Goal: Transaction & Acquisition: Purchase product/service

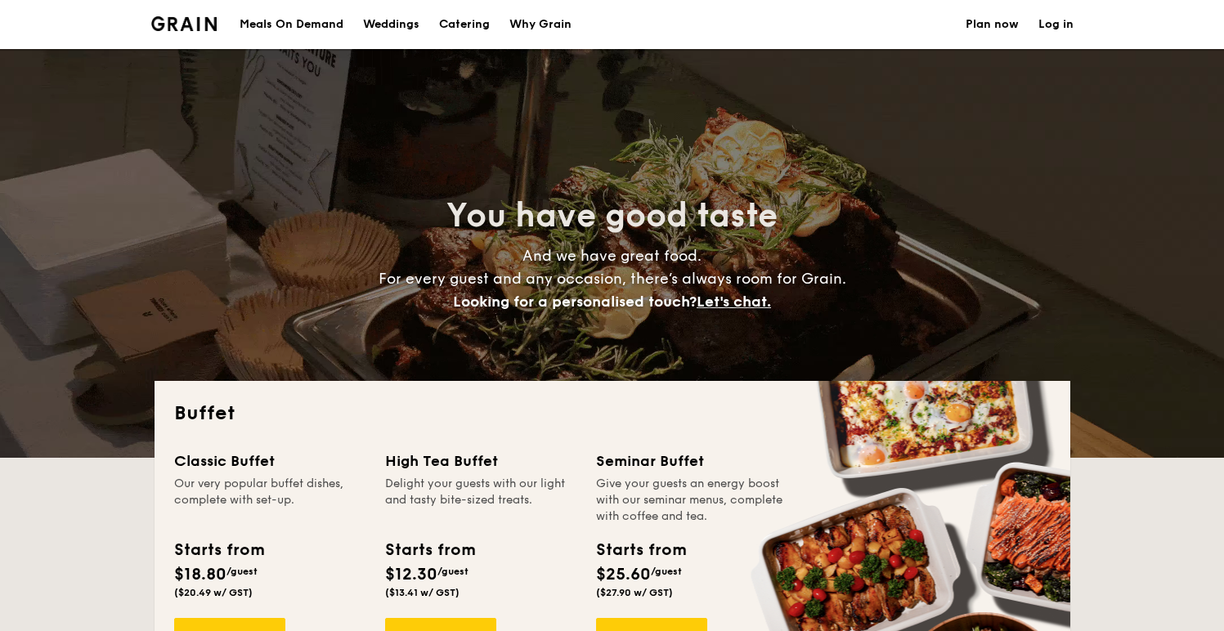
select select
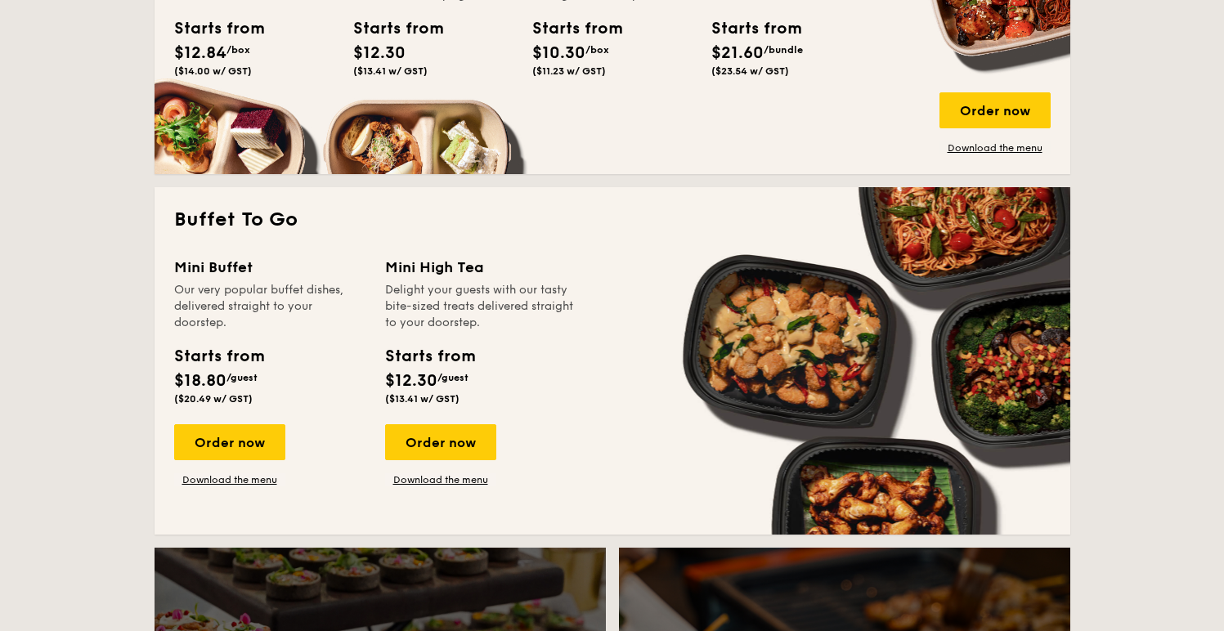
scroll to position [918, 0]
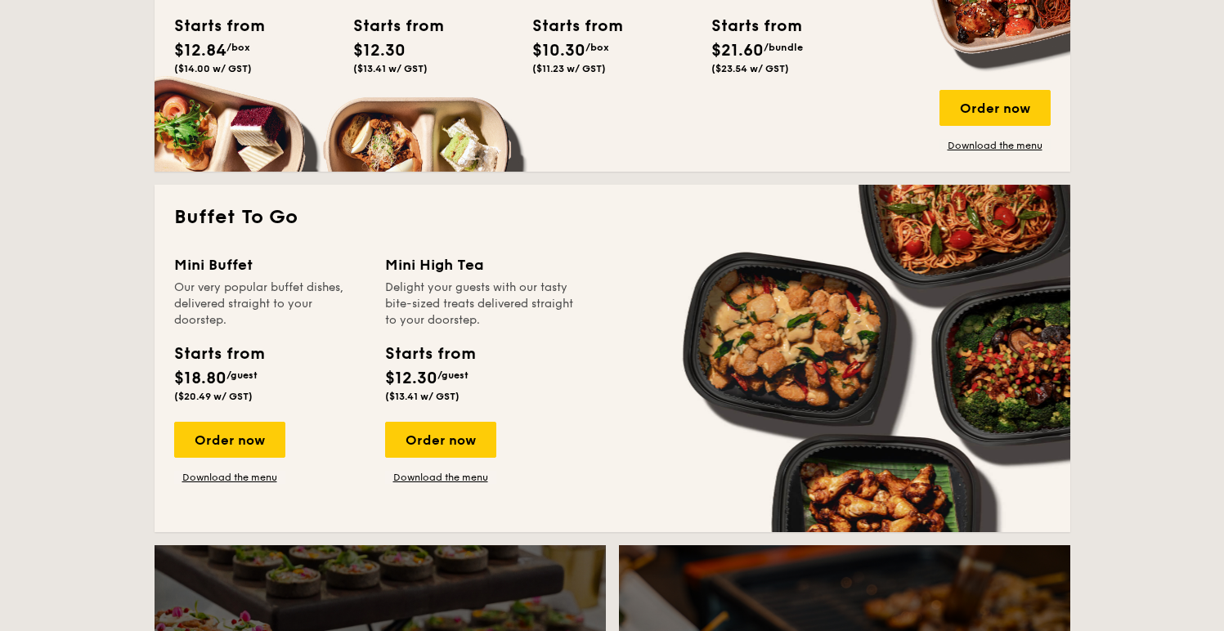
drag, startPoint x: 215, startPoint y: 284, endPoint x: 260, endPoint y: 338, distance: 70.3
click at [260, 338] on div "Mini Buffet Our very popular buffet dishes, delivered straight to your doorstep…" at bounding box center [269, 331] width 191 height 155
click at [249, 447] on div "Order now" at bounding box center [229, 440] width 111 height 36
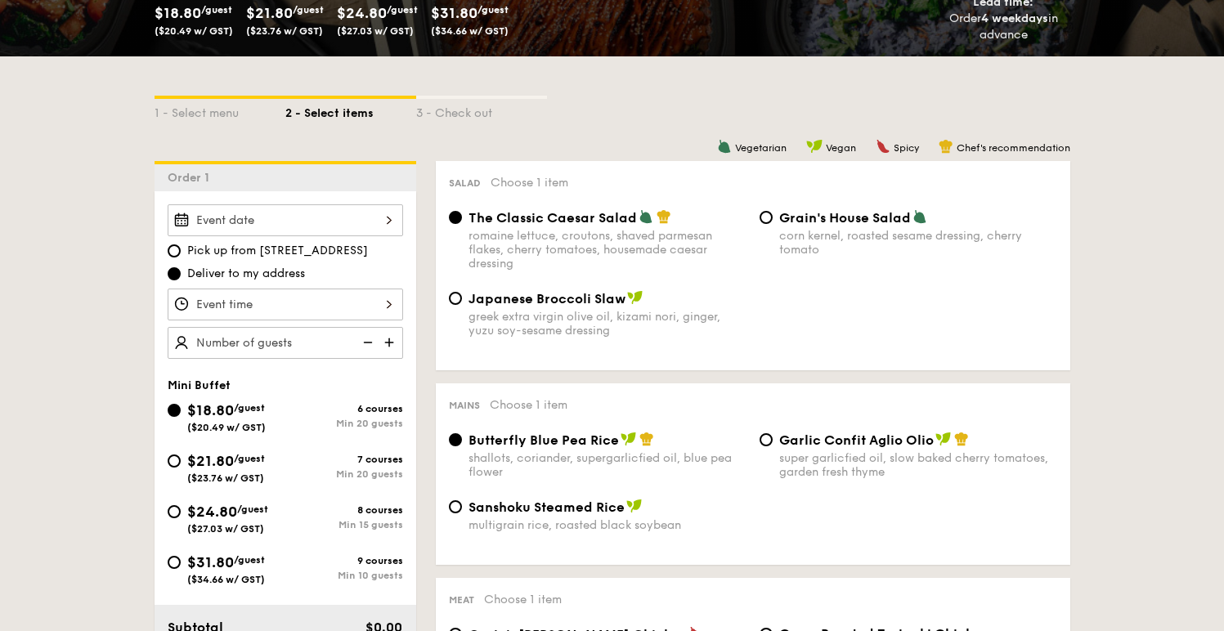
scroll to position [312, 0]
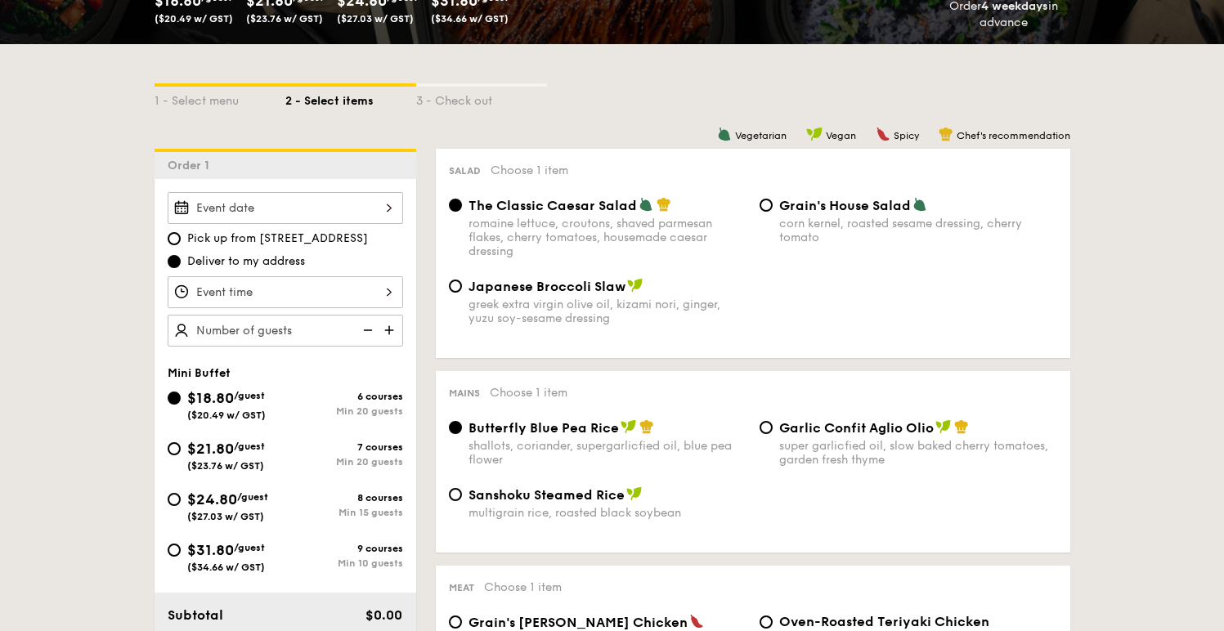
click at [501, 373] on div "Mains Choose 1 item Butterfly Blue Pea Rice shallots, coriander, supergarlicfie…" at bounding box center [753, 462] width 635 height 182
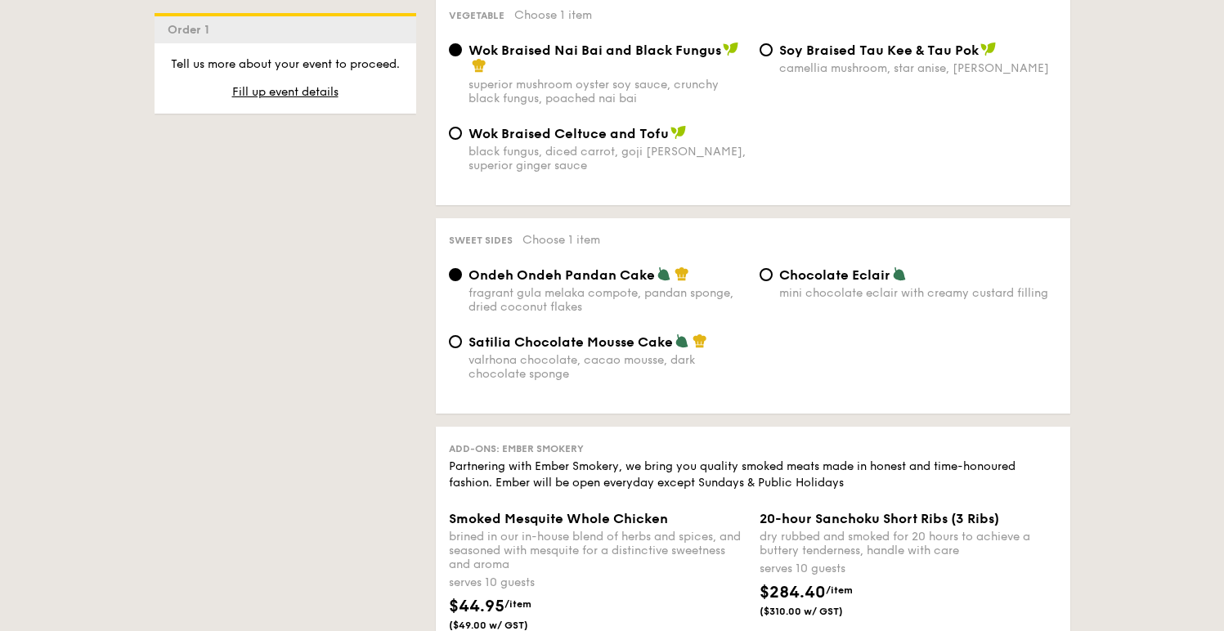
scroll to position [1472, 0]
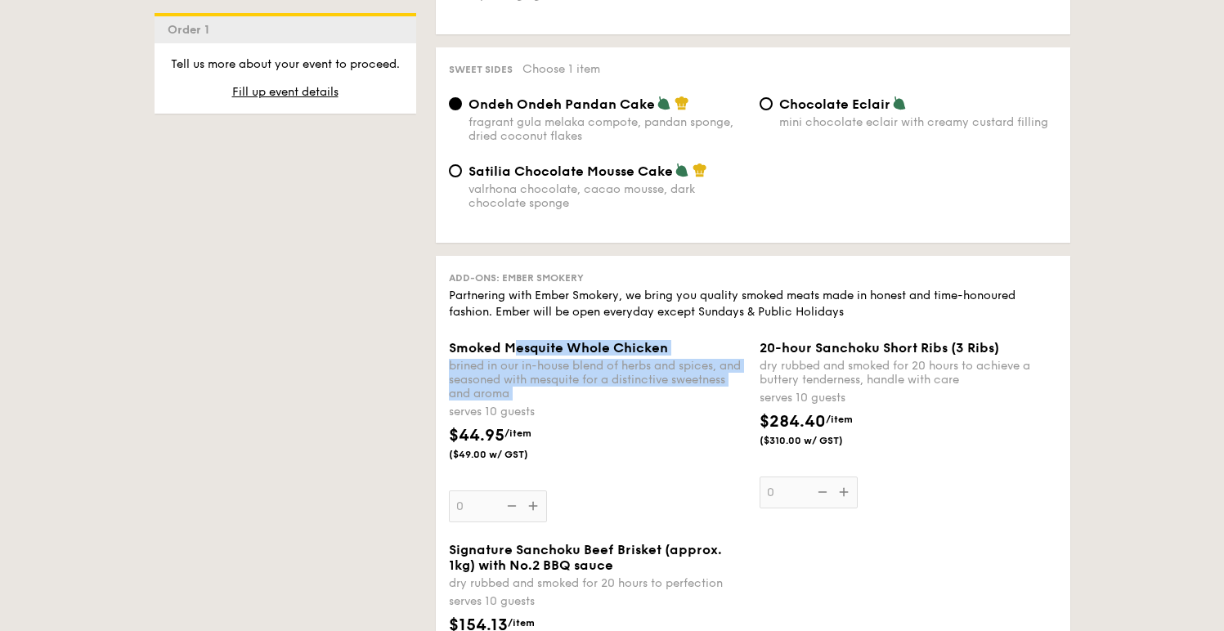
drag, startPoint x: 514, startPoint y: 348, endPoint x: 562, endPoint y: 400, distance: 70.6
click at [562, 400] on div "Smoked Mesquite Whole Chicken brined in our in-house blend of herbs and spices,…" at bounding box center [598, 431] width 298 height 182
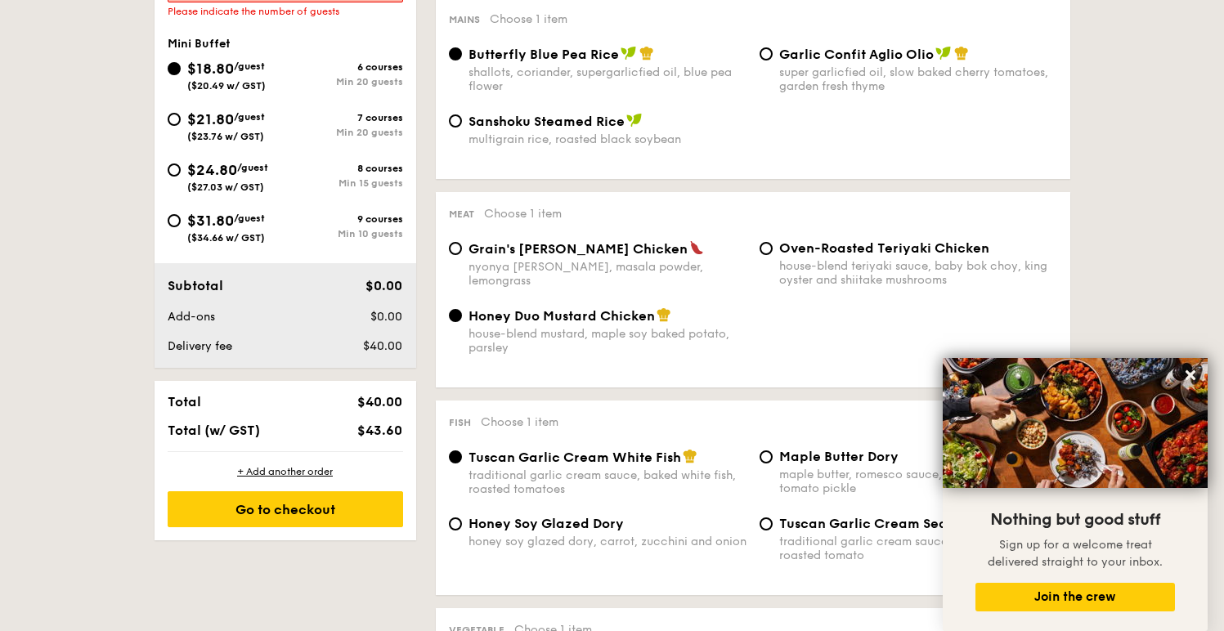
scroll to position [378, 0]
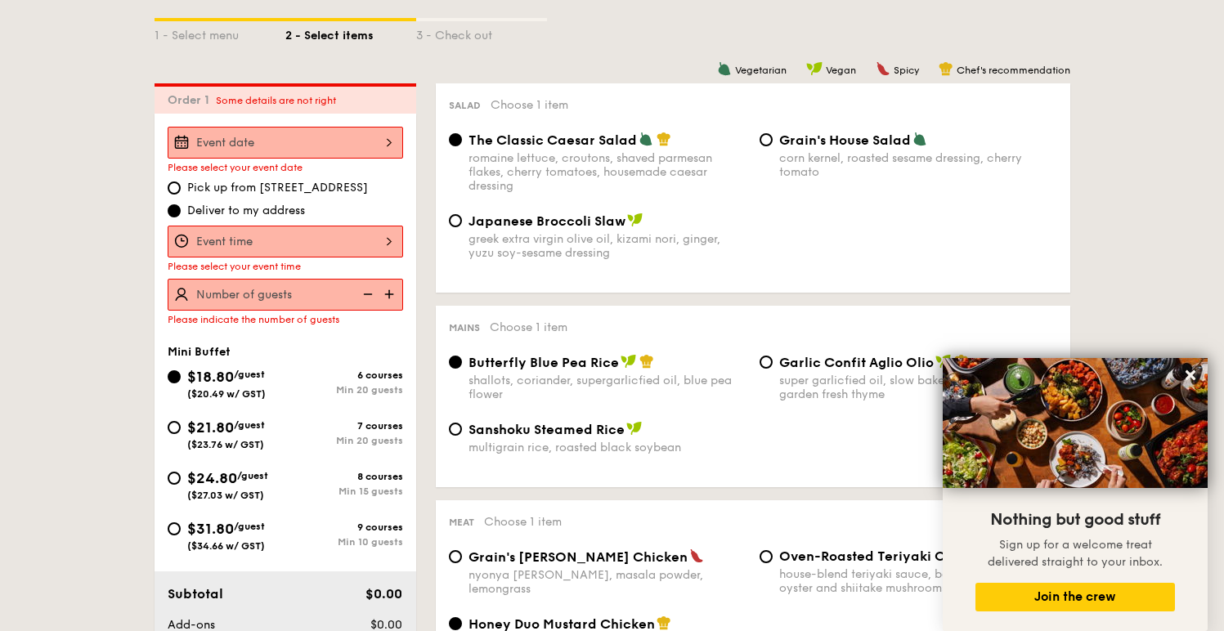
click at [369, 145] on div at bounding box center [286, 143] width 236 height 32
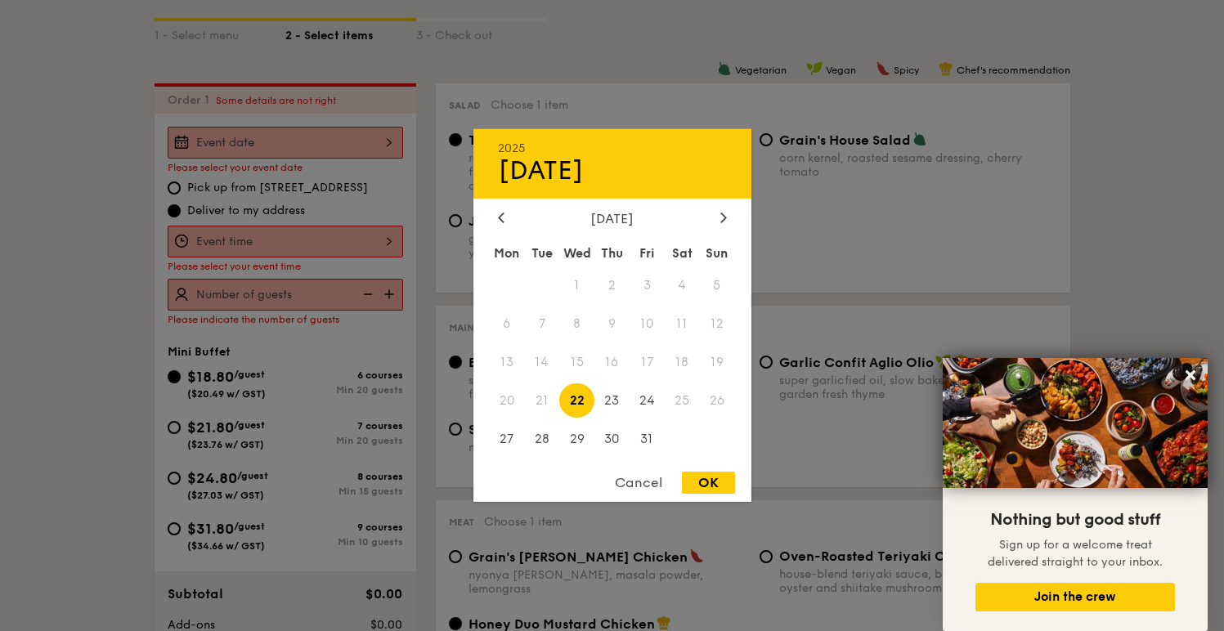
click at [431, 111] on div at bounding box center [612, 315] width 1224 height 631
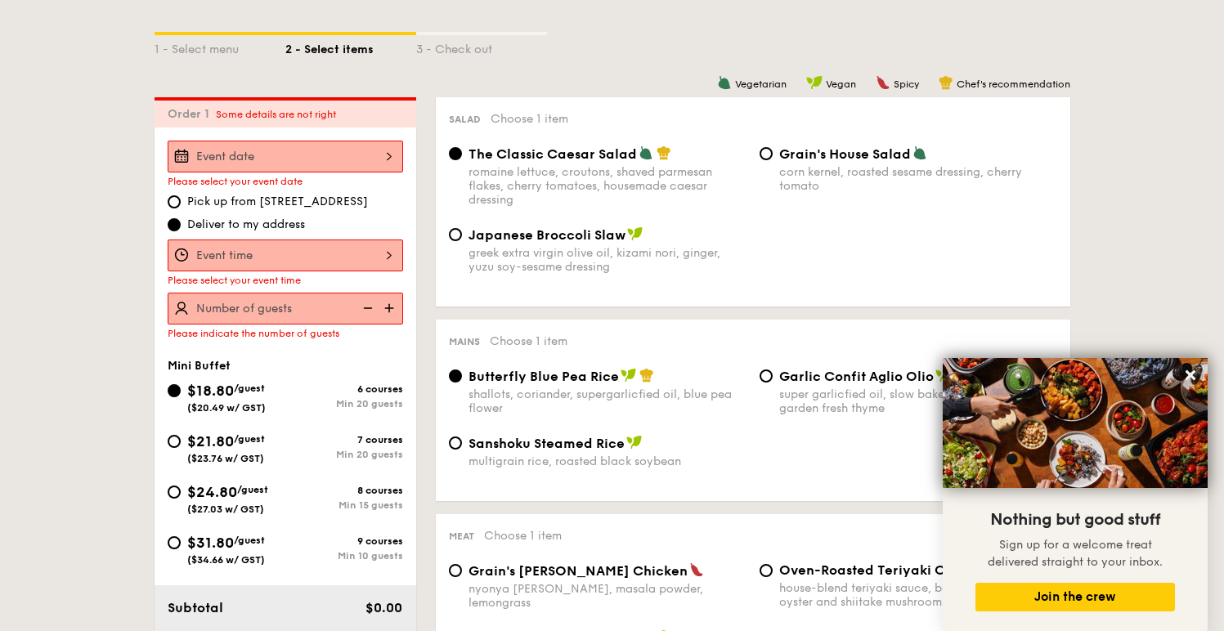
scroll to position [439, 0]
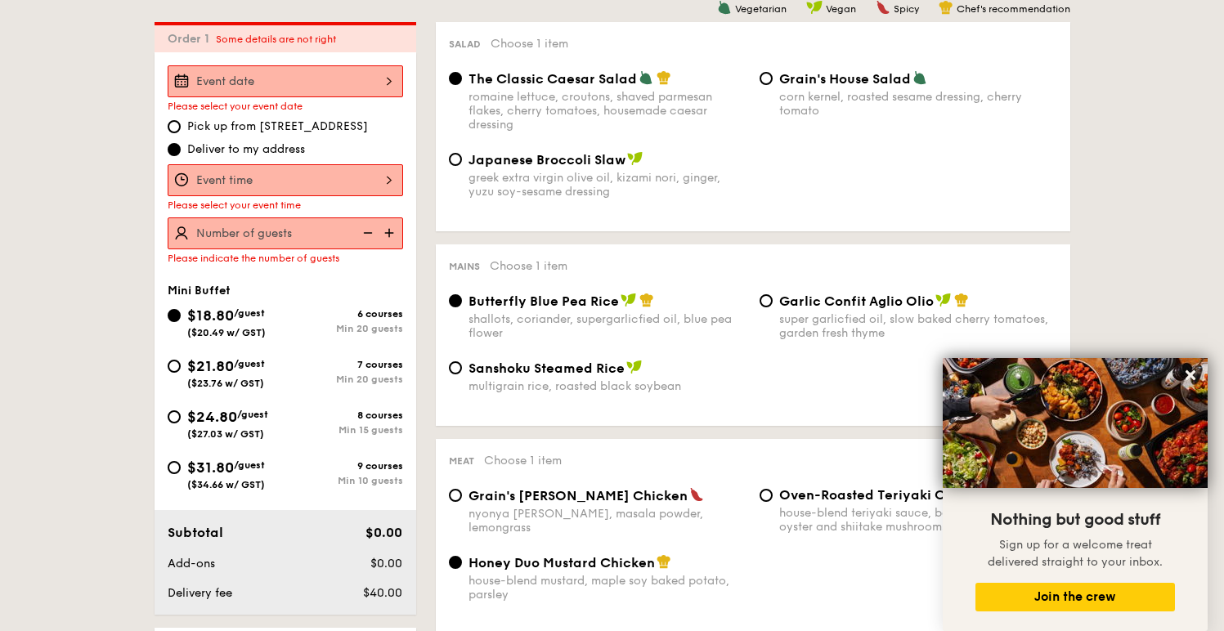
click at [336, 416] on div "8 courses" at bounding box center [344, 415] width 118 height 11
click at [181, 416] on input "$24.80 /guest ($27.03 w/ GST) 8 courses Min 15 guests" at bounding box center [174, 417] width 13 height 13
radio input "true"
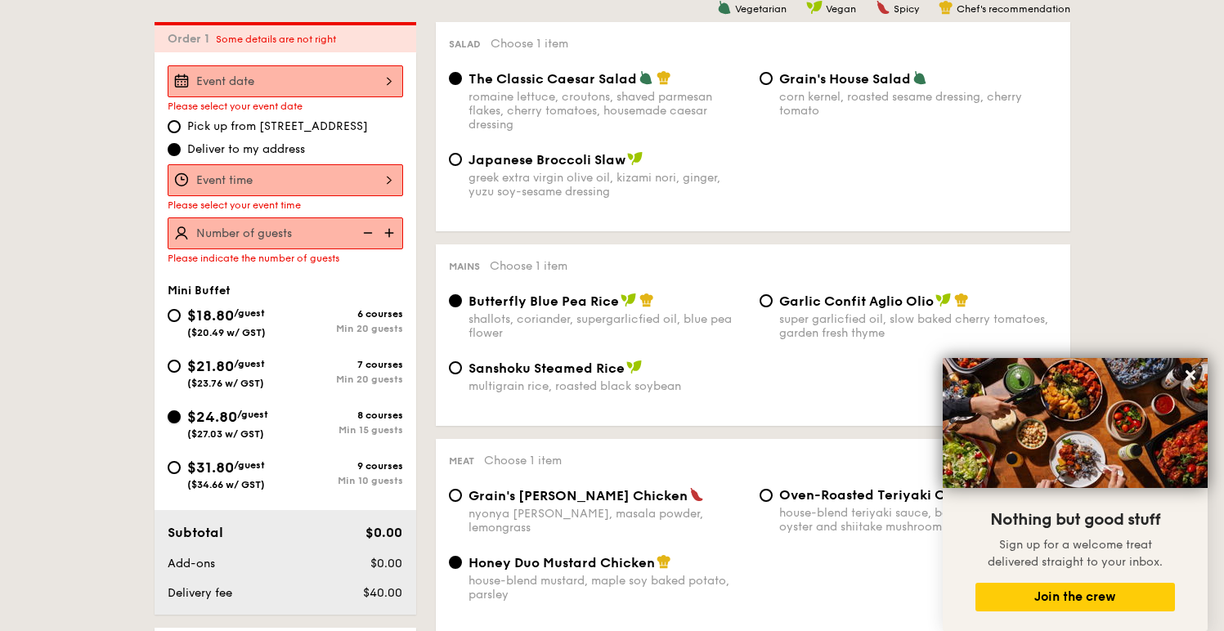
radio input "false"
radio input "true"
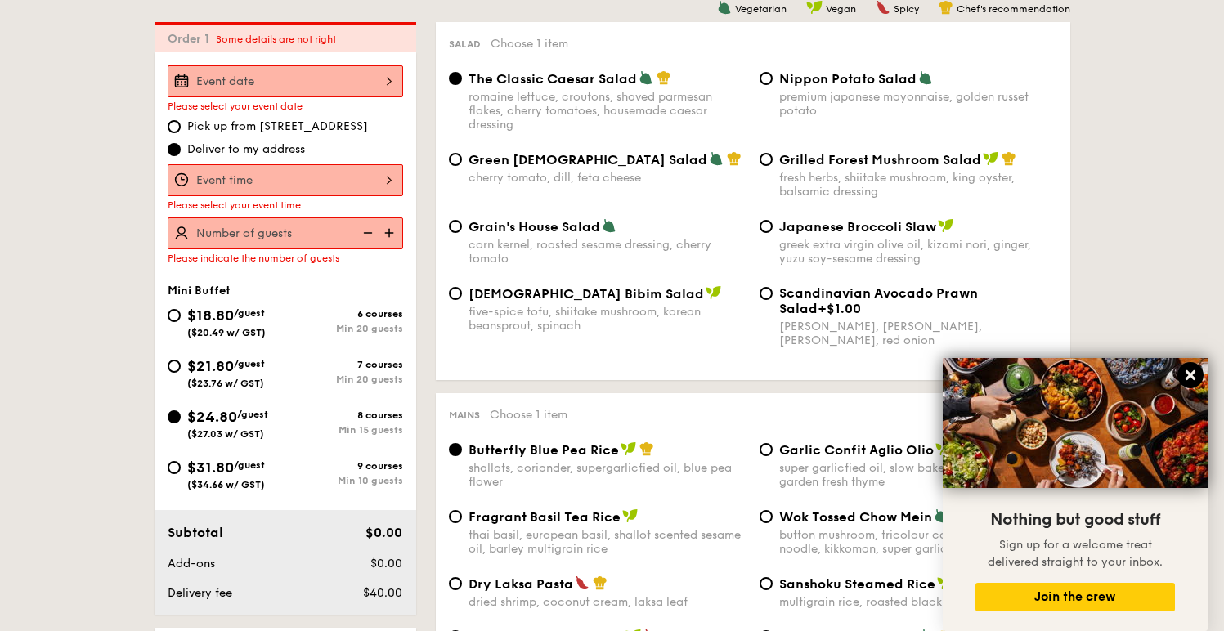
click at [1190, 375] on icon at bounding box center [1191, 376] width 10 height 10
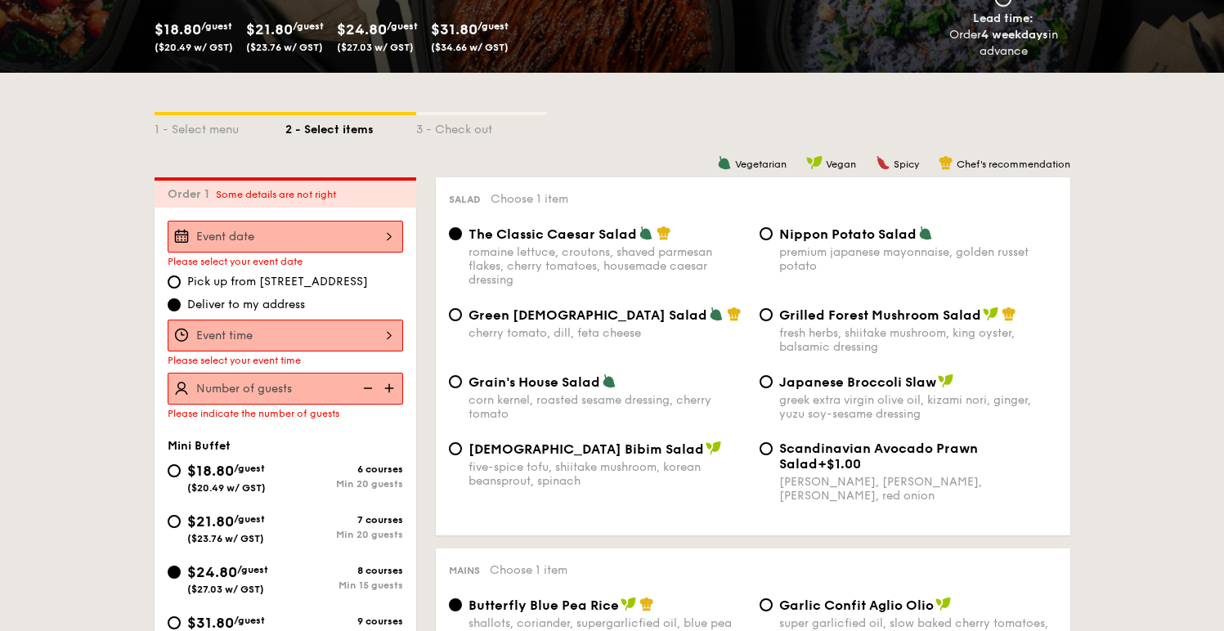
scroll to position [281, 0]
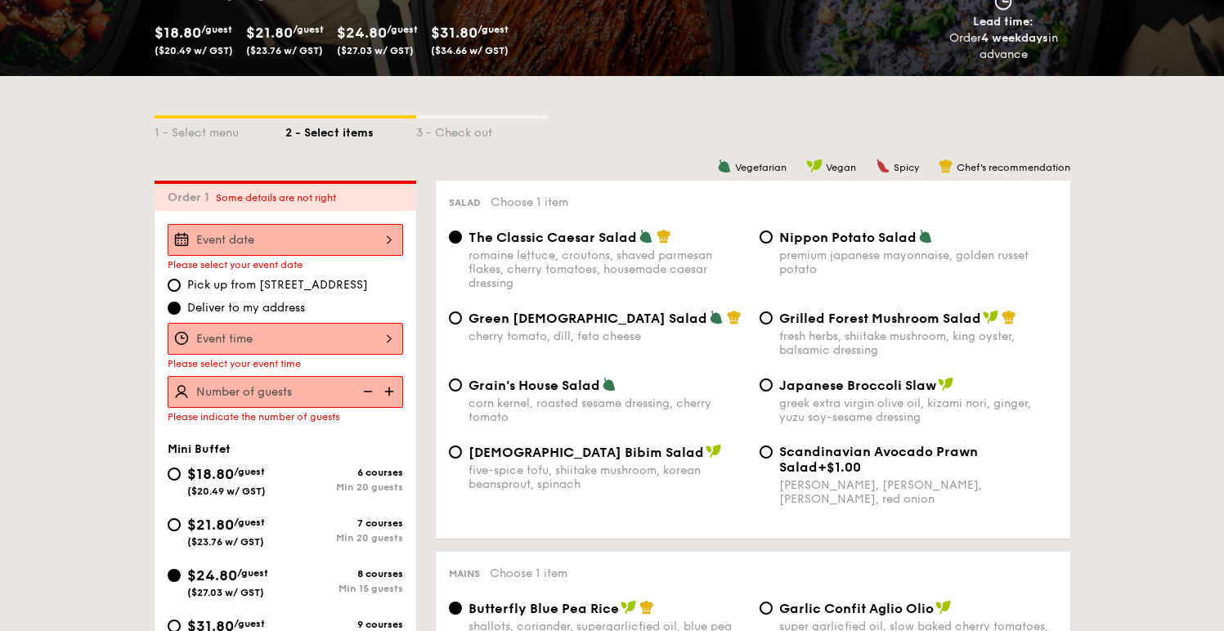
click at [851, 408] on div "greek extra virgin olive oil, kizami nori, ginger, yuzu soy-sesame dressing" at bounding box center [919, 411] width 278 height 28
click at [773, 392] on input "Japanese Broccoli Slaw greek extra virgin olive oil, kizami [PERSON_NAME], yuzu…" at bounding box center [766, 385] width 13 height 13
radio input "true"
click at [856, 464] on div "Scandinavian Avocado Prawn Salad +$1.00" at bounding box center [919, 459] width 278 height 31
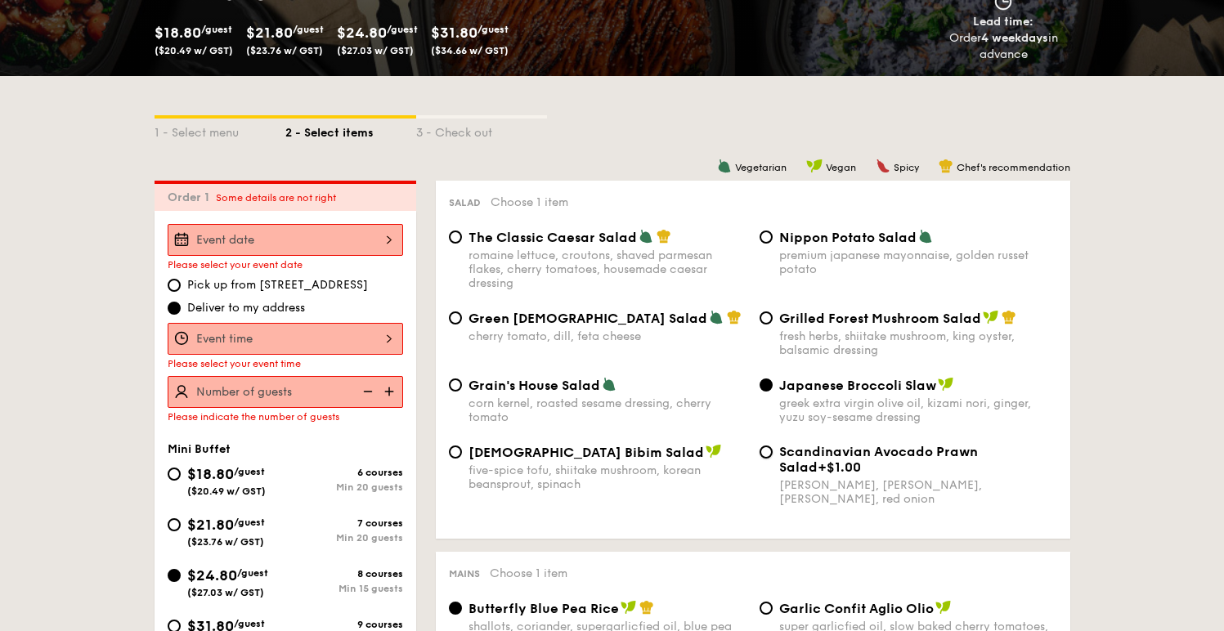
click at [773, 459] on input "Scandinavian Avocado Prawn Salad +$1.00 virgin [PERSON_NAME] dressing, dijon mu…" at bounding box center [766, 452] width 13 height 13
radio input "true"
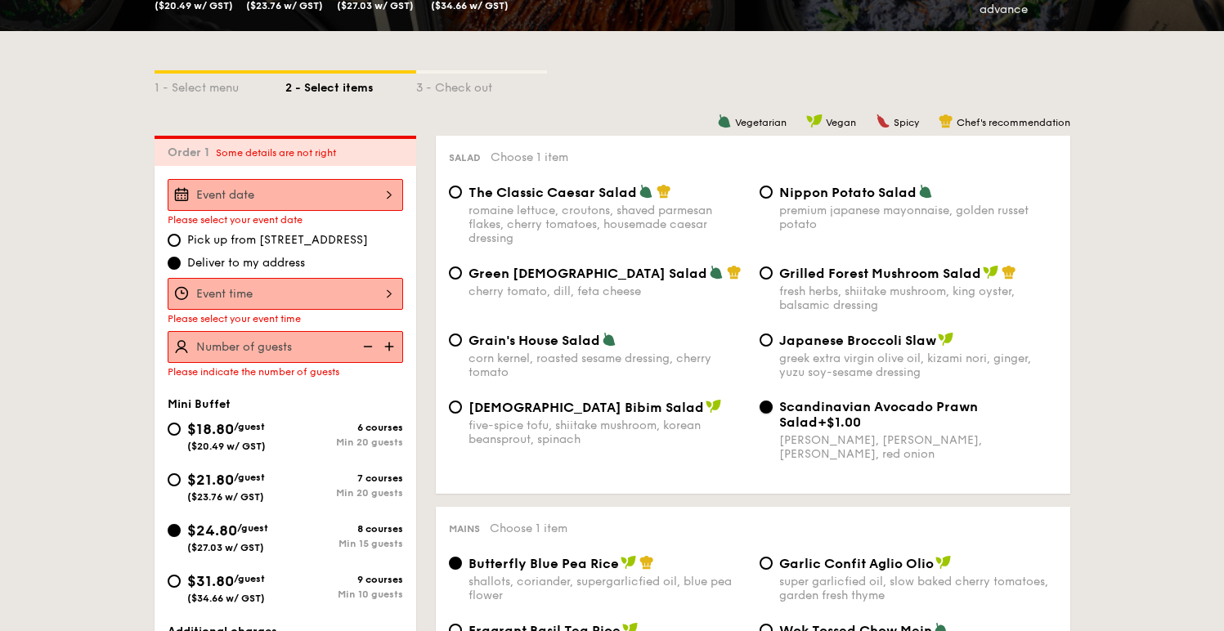
scroll to position [357, 0]
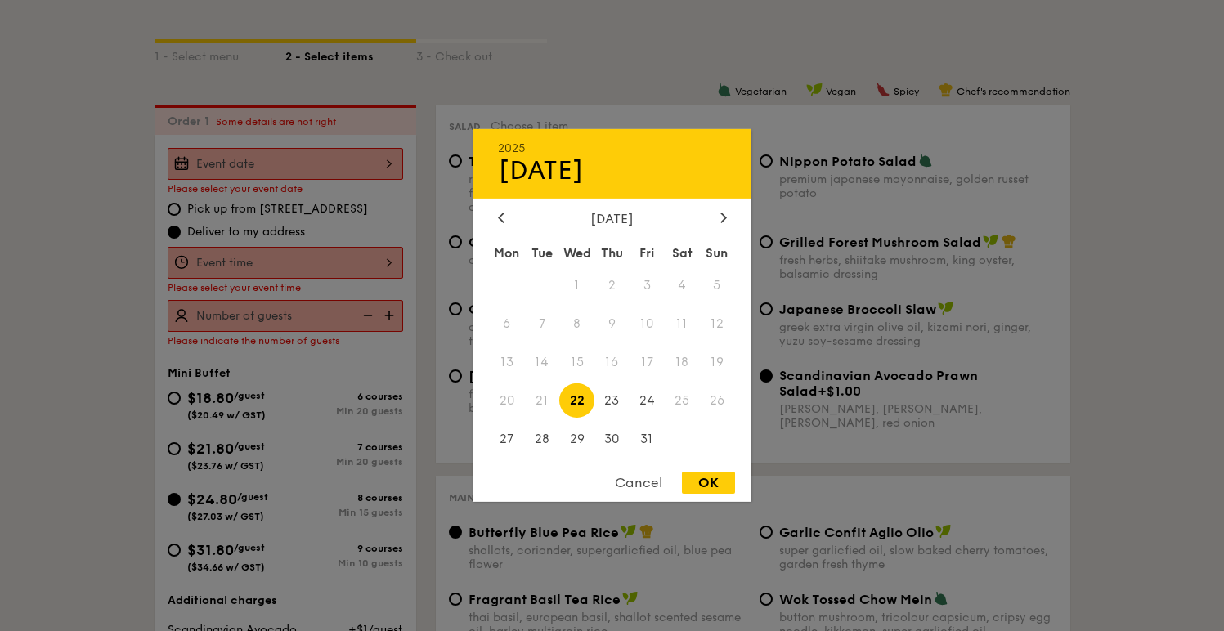
click at [378, 174] on div "2025 Oct [DATE] Tue Wed Thu Fri Sat Sun 1 2 3 4 5 6 7 8 9 10 11 12 13 14 15 16 …" at bounding box center [286, 164] width 236 height 32
click at [649, 447] on span "31" at bounding box center [647, 438] width 35 height 35
click at [712, 478] on div "OK" at bounding box center [708, 483] width 53 height 22
type input "[DATE]"
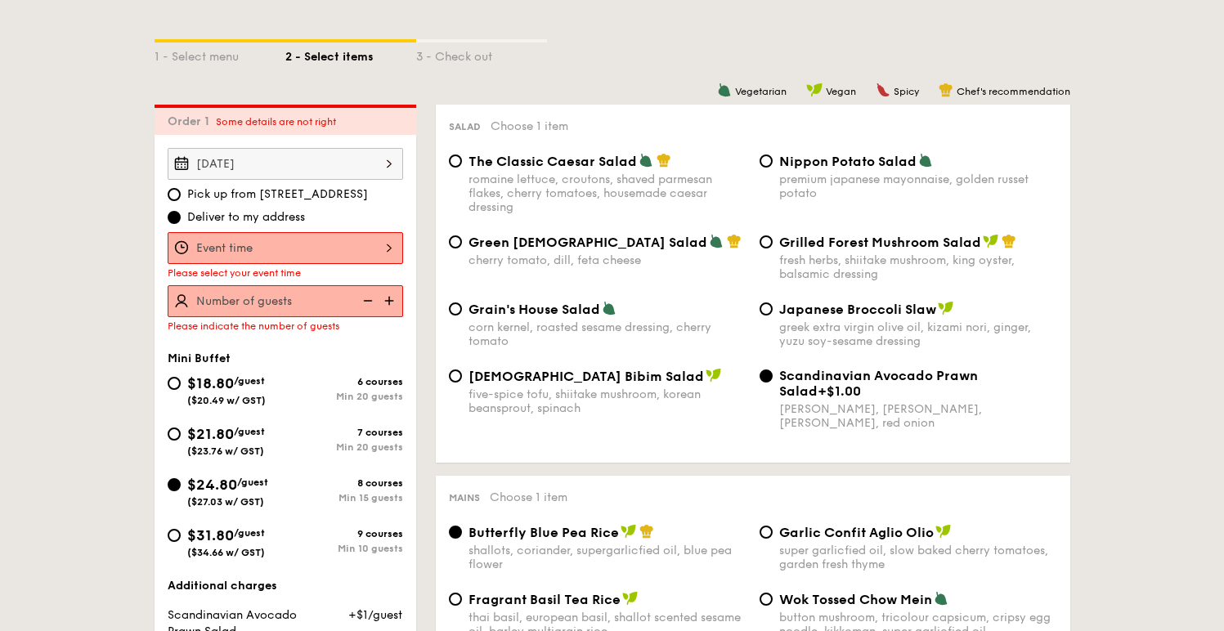
click at [343, 252] on div at bounding box center [286, 248] width 236 height 32
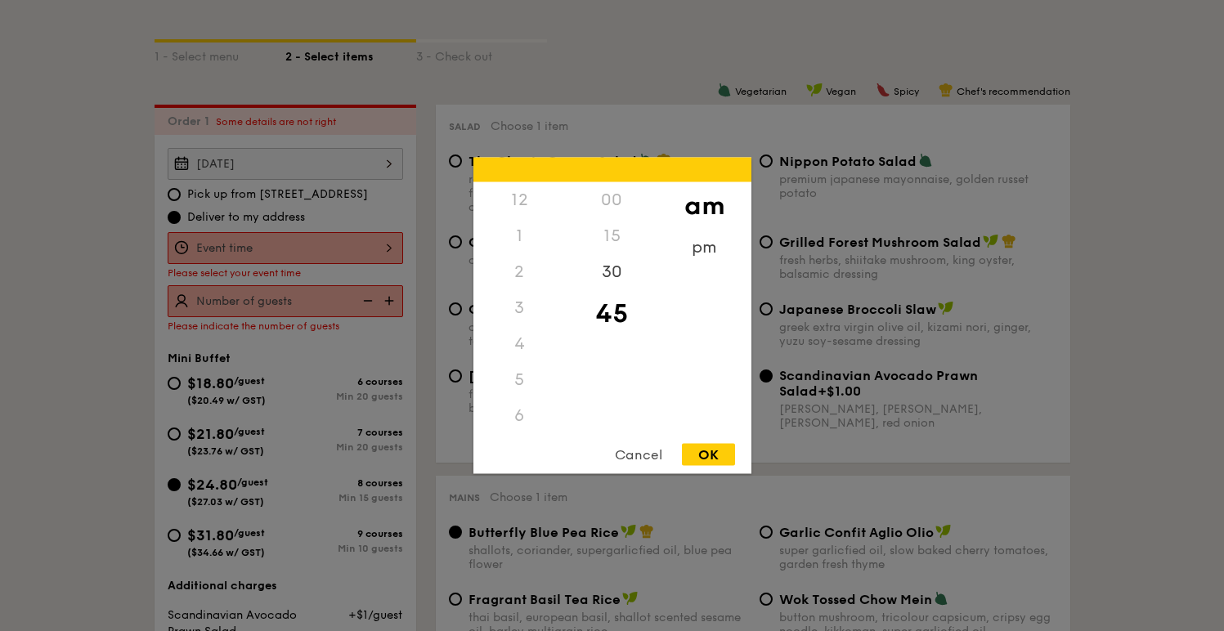
scroll to position [180, 0]
click at [514, 418] on div "11" at bounding box center [520, 433] width 92 height 47
click at [613, 203] on div "00" at bounding box center [612, 205] width 92 height 47
click at [708, 456] on div "OK" at bounding box center [708, 455] width 53 height 22
type input "11:00AM"
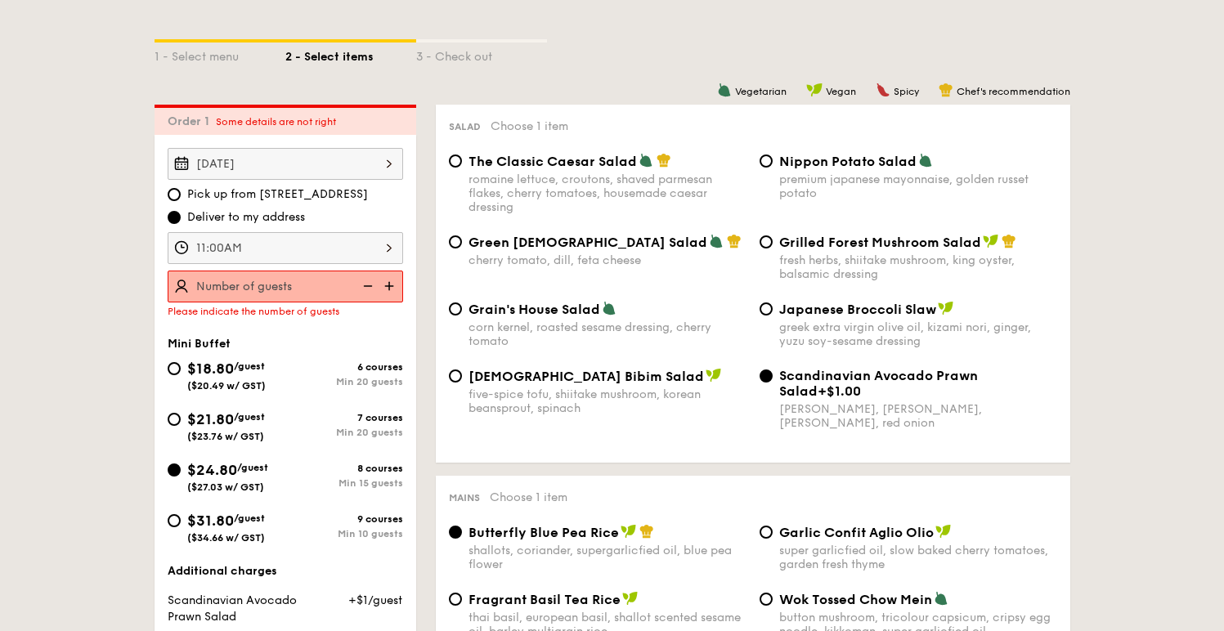
click at [389, 282] on img at bounding box center [391, 286] width 25 height 31
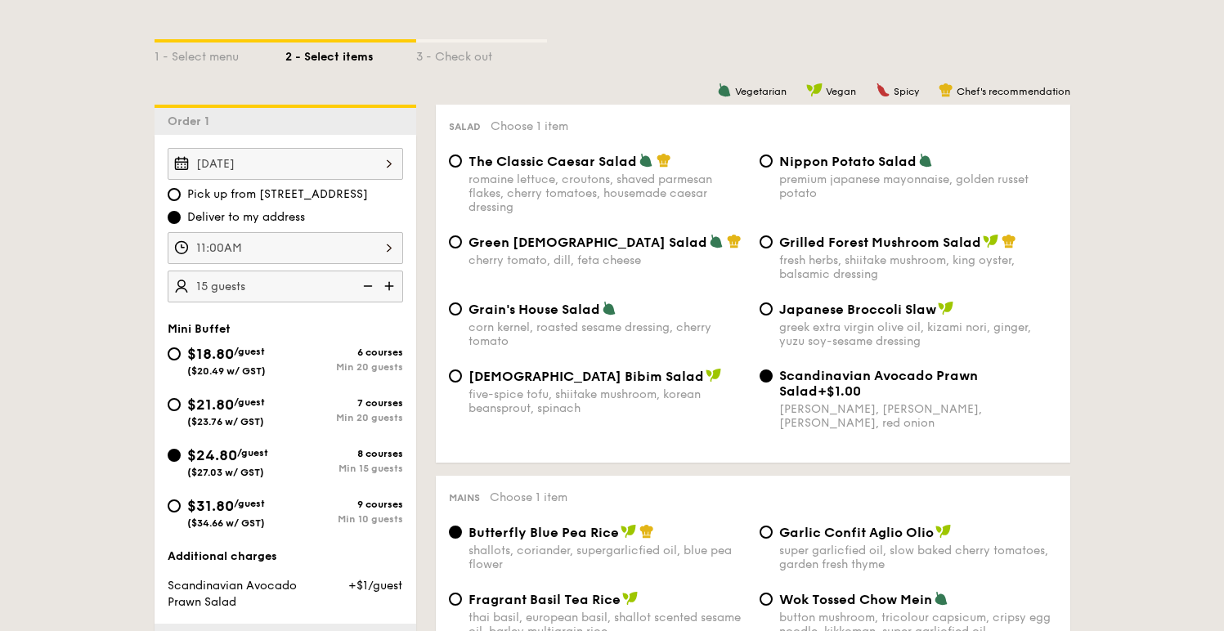
click at [389, 282] on img at bounding box center [391, 286] width 25 height 31
click at [372, 284] on img at bounding box center [366, 286] width 25 height 31
click at [389, 286] on img at bounding box center [391, 286] width 25 height 31
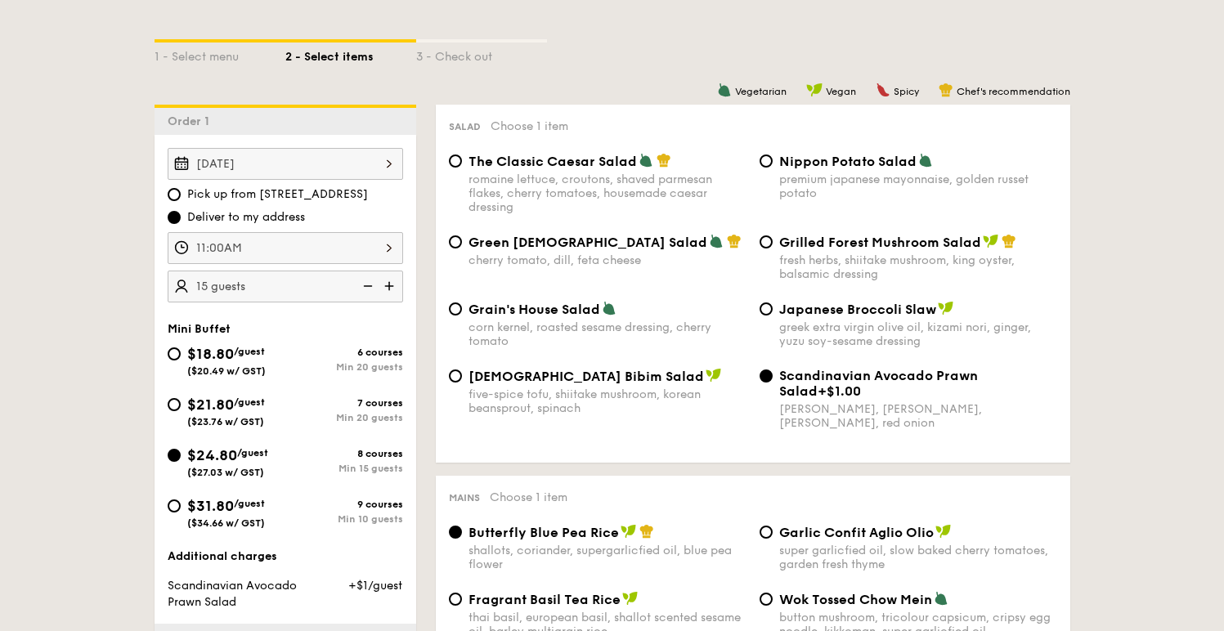
type input "20 guests"
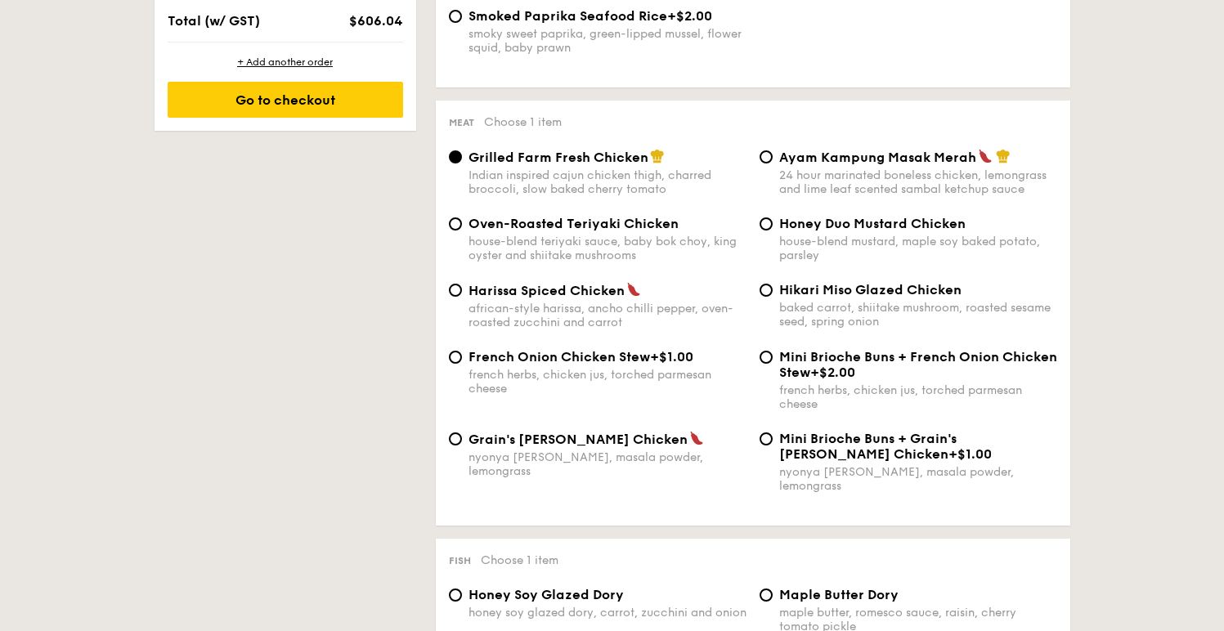
scroll to position [1130, 0]
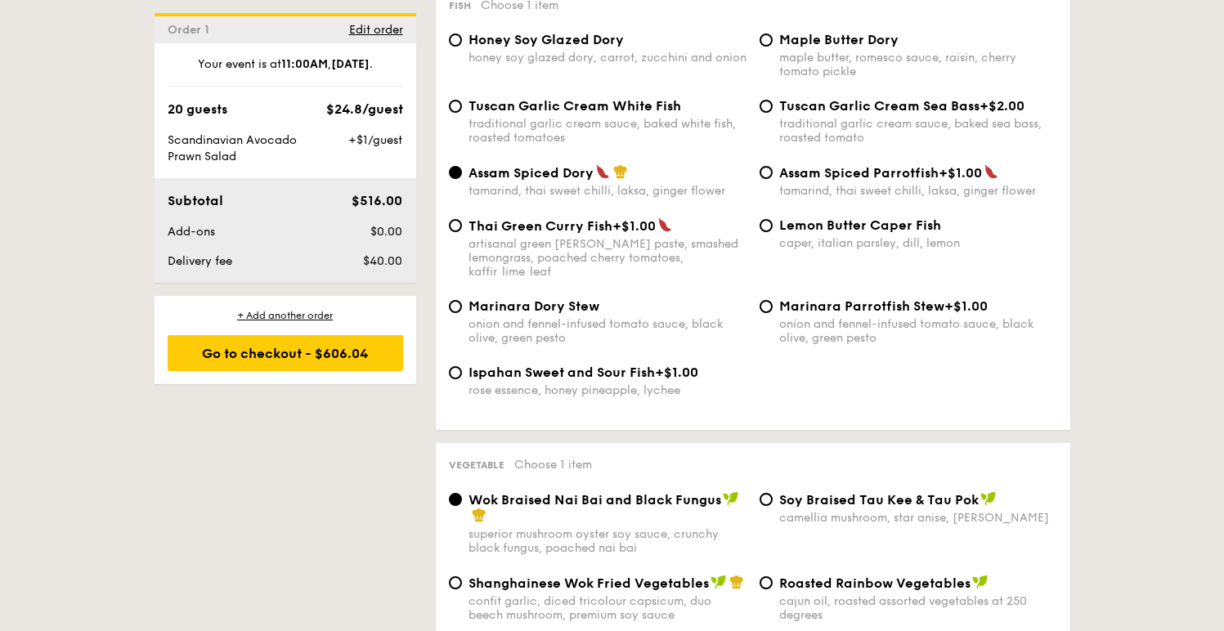
scroll to position [1866, 0]
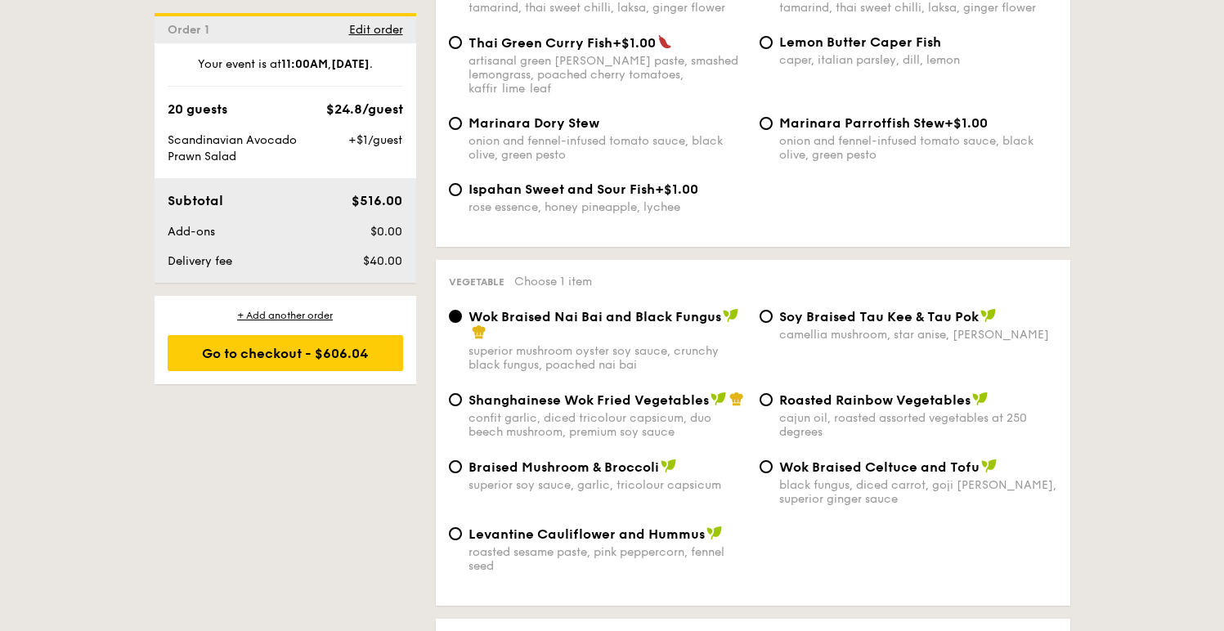
click at [830, 328] on div "camellia mushroom, star anise, [PERSON_NAME]" at bounding box center [919, 335] width 278 height 14
click at [773, 310] on input "⁠Soy Braised Tau Kee & Tau Pok camellia mushroom, star anise, goji [PERSON_NAME]" at bounding box center [766, 316] width 13 height 13
radio input "true"
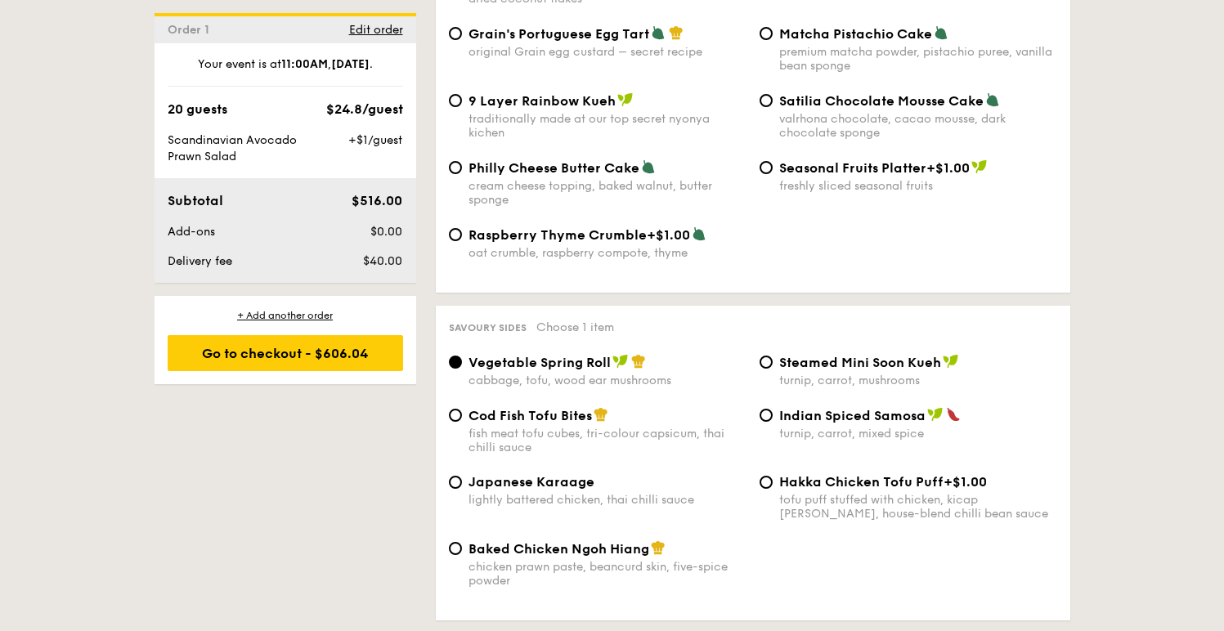
scroll to position [2578, 0]
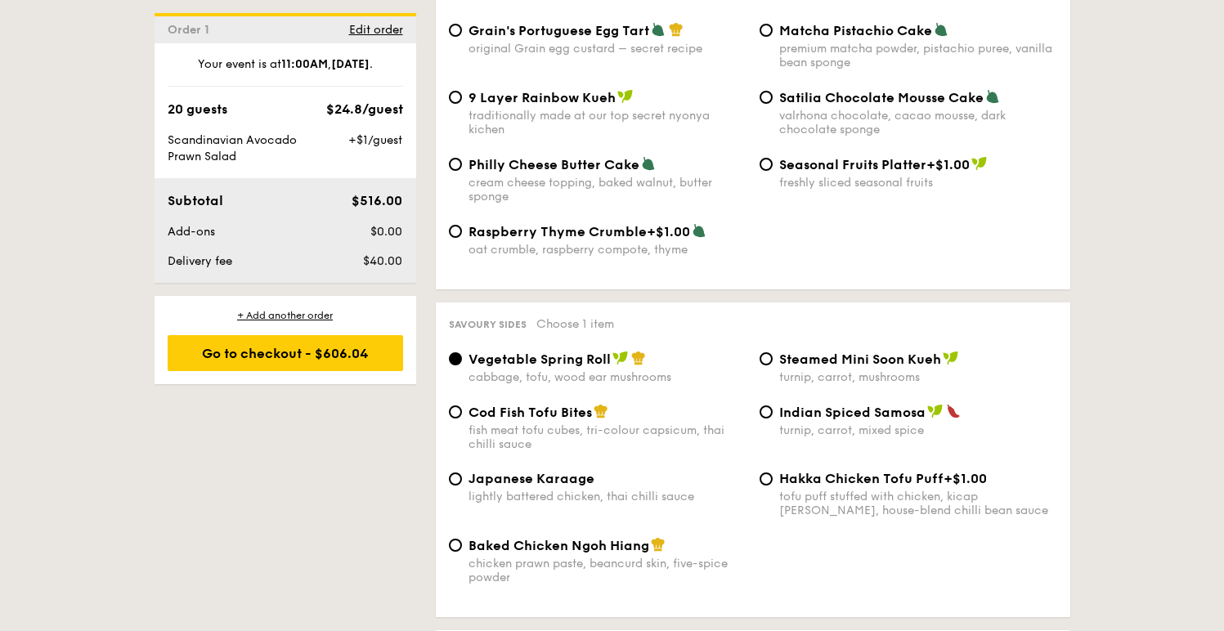
click at [658, 471] on div "Japanese Karaage" at bounding box center [608, 479] width 278 height 16
click at [462, 473] on input "Japanese Karaage lightly battered chicken, thai chilli sauce" at bounding box center [455, 479] width 13 height 13
radio input "true"
click at [645, 538] on span "Baked Chicken Ngoh Hiang" at bounding box center [559, 546] width 181 height 16
click at [462, 539] on input "Baked Chicken Ngoh Hiang chicken prawn paste, beancurd skin, five-spice powder" at bounding box center [455, 545] width 13 height 13
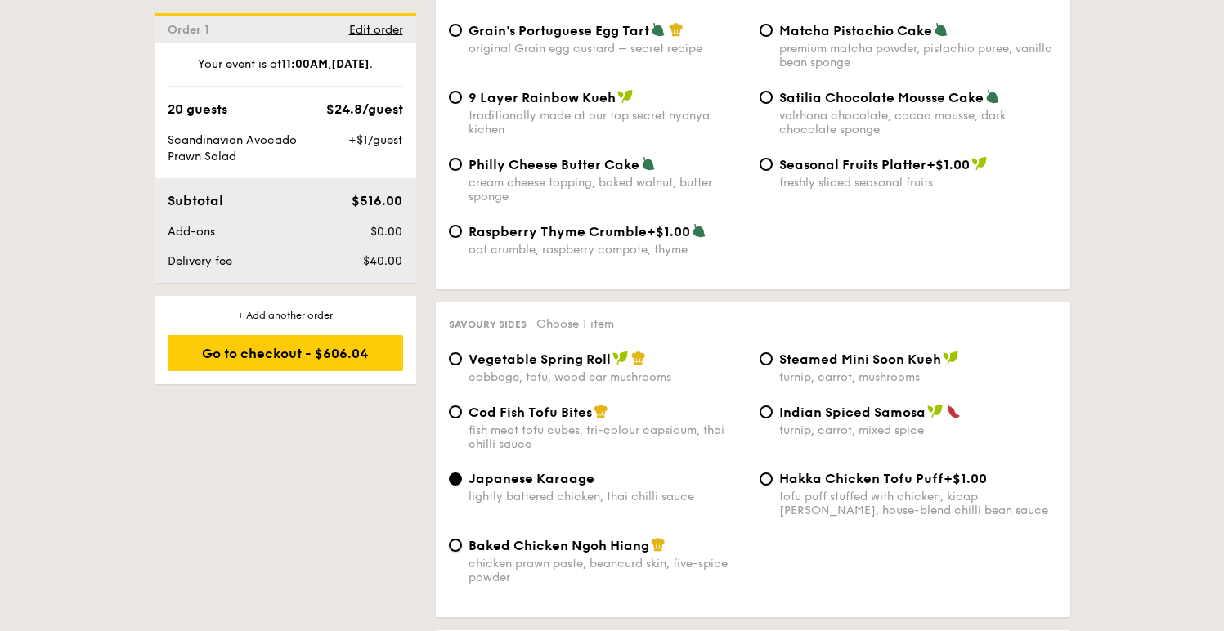
radio input "true"
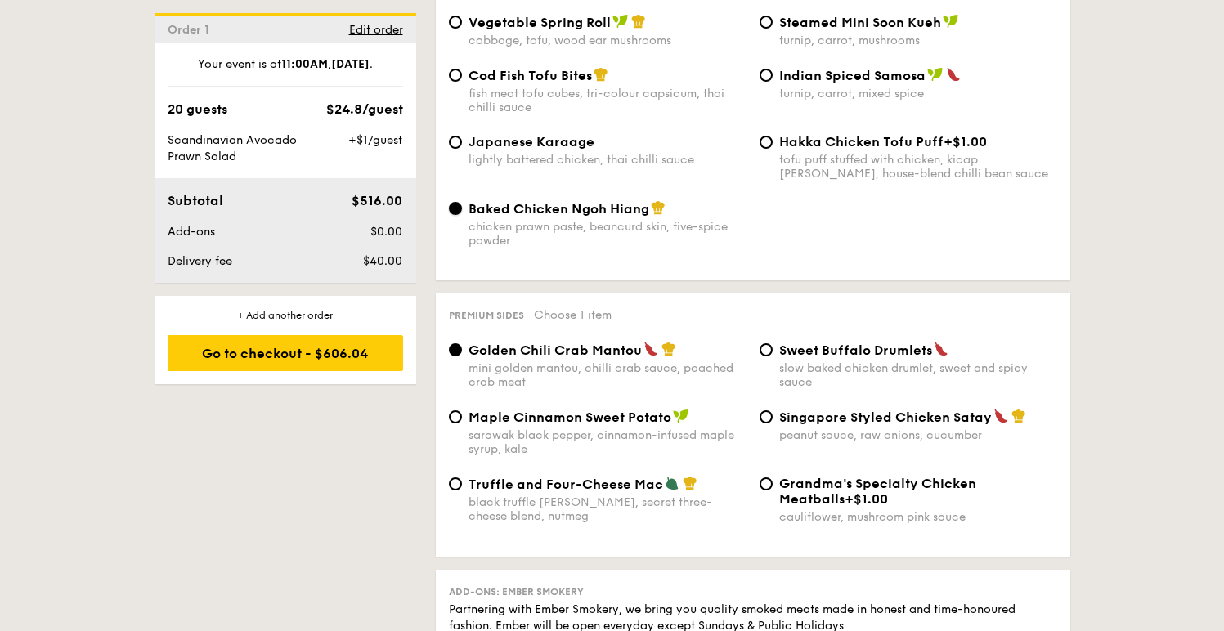
scroll to position [2950, 0]
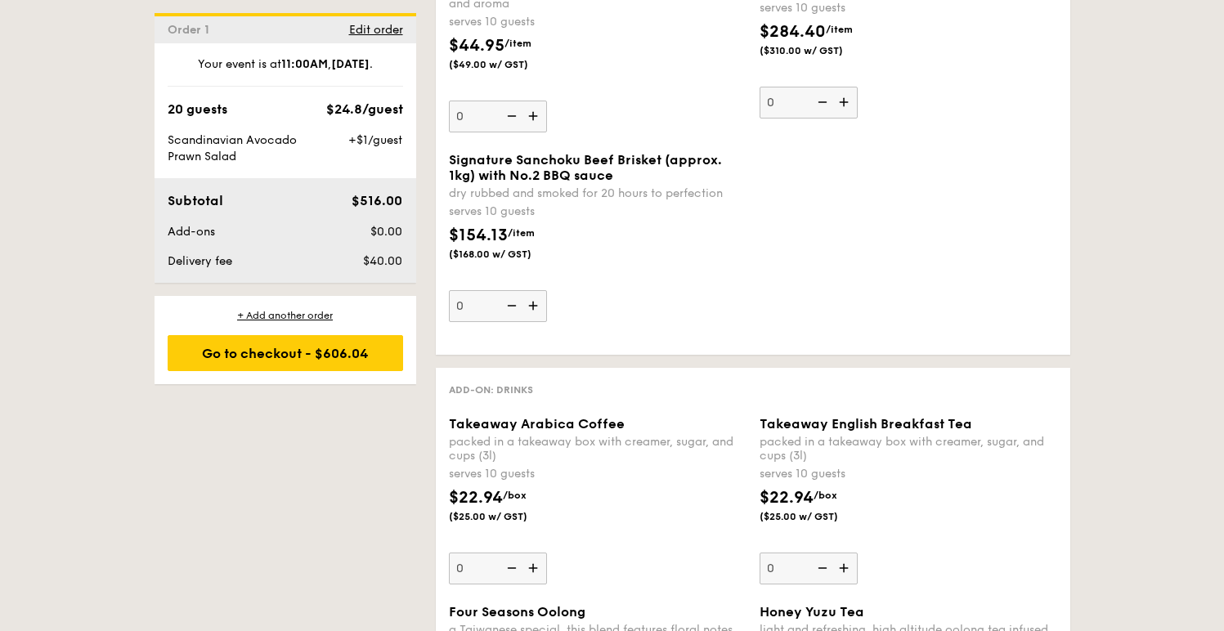
scroll to position [3651, 0]
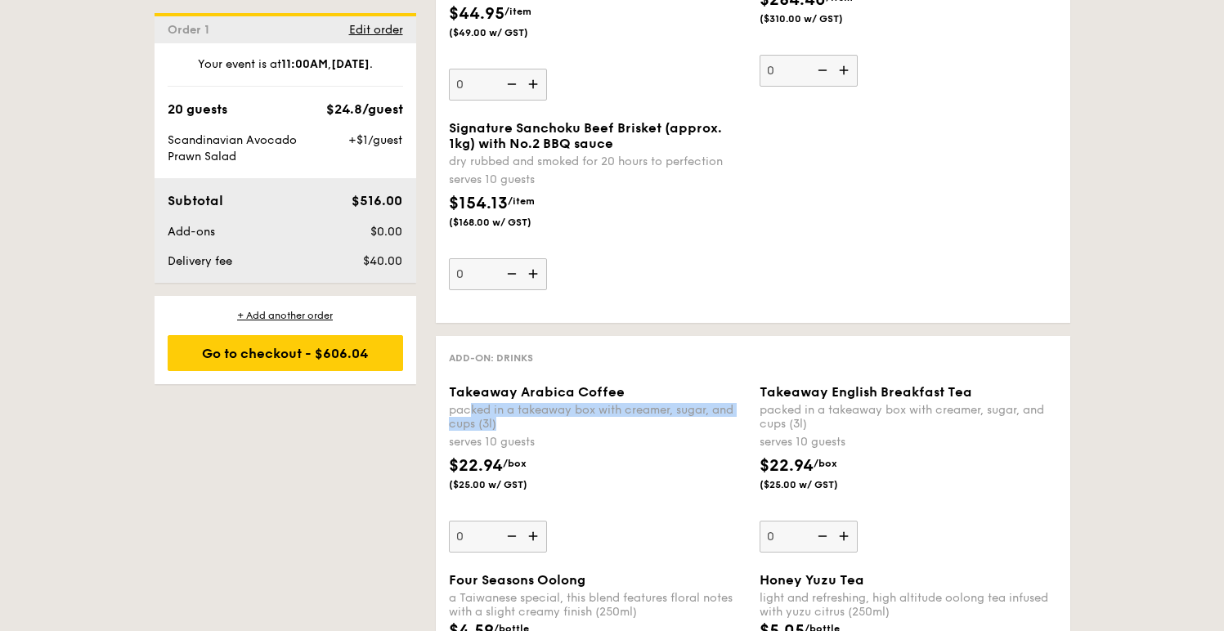
drag, startPoint x: 497, startPoint y: 389, endPoint x: 518, endPoint y: 393, distance: 21.7
click at [518, 403] on div "packed in a takeaway box with creamer, sugar, and cups (3l)" at bounding box center [598, 417] width 298 height 28
click at [518, 521] on input "0" at bounding box center [498, 537] width 98 height 32
click at [532, 521] on img at bounding box center [535, 536] width 25 height 31
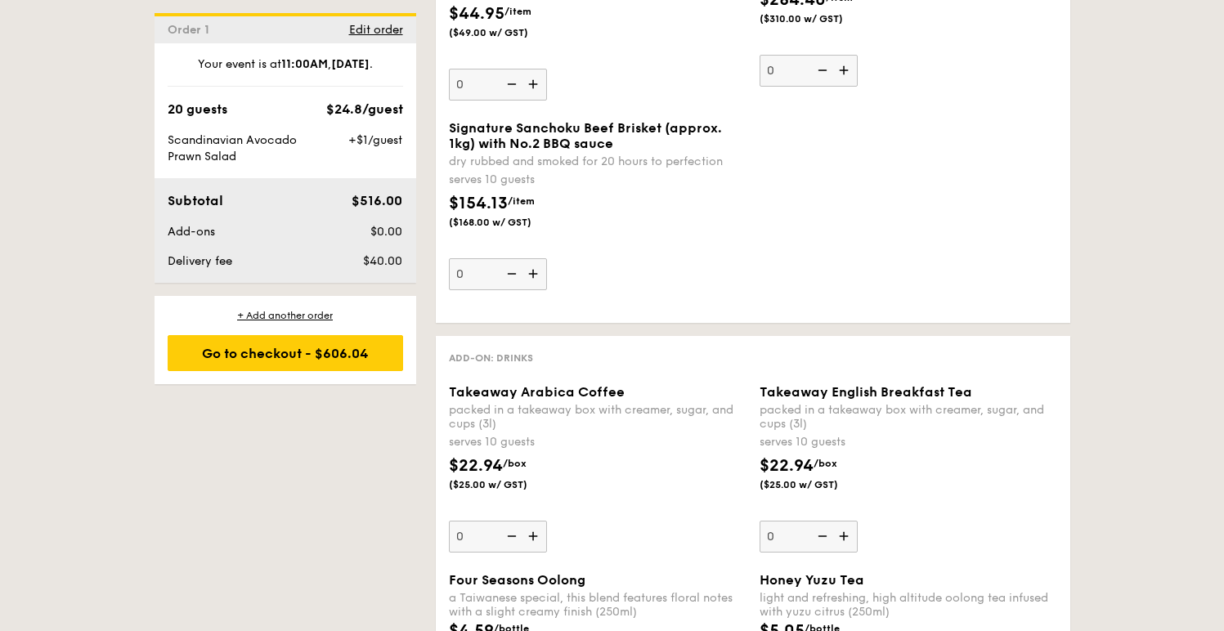
click at [532, 521] on input "0" at bounding box center [498, 537] width 98 height 32
type input "1"
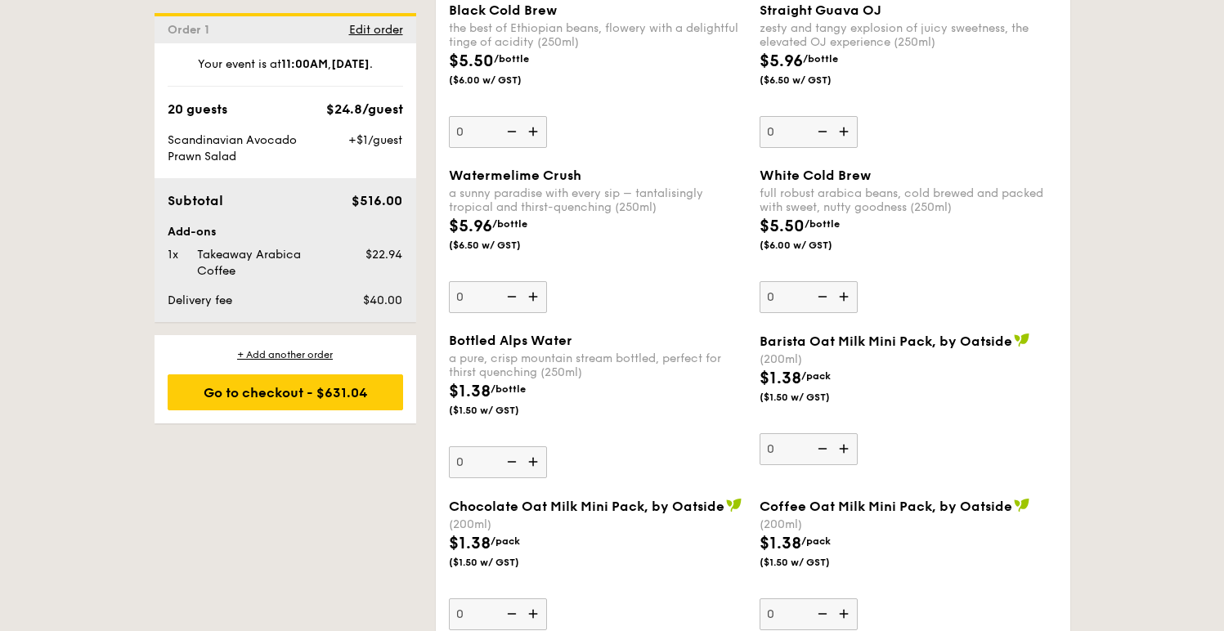
scroll to position [4776, 0]
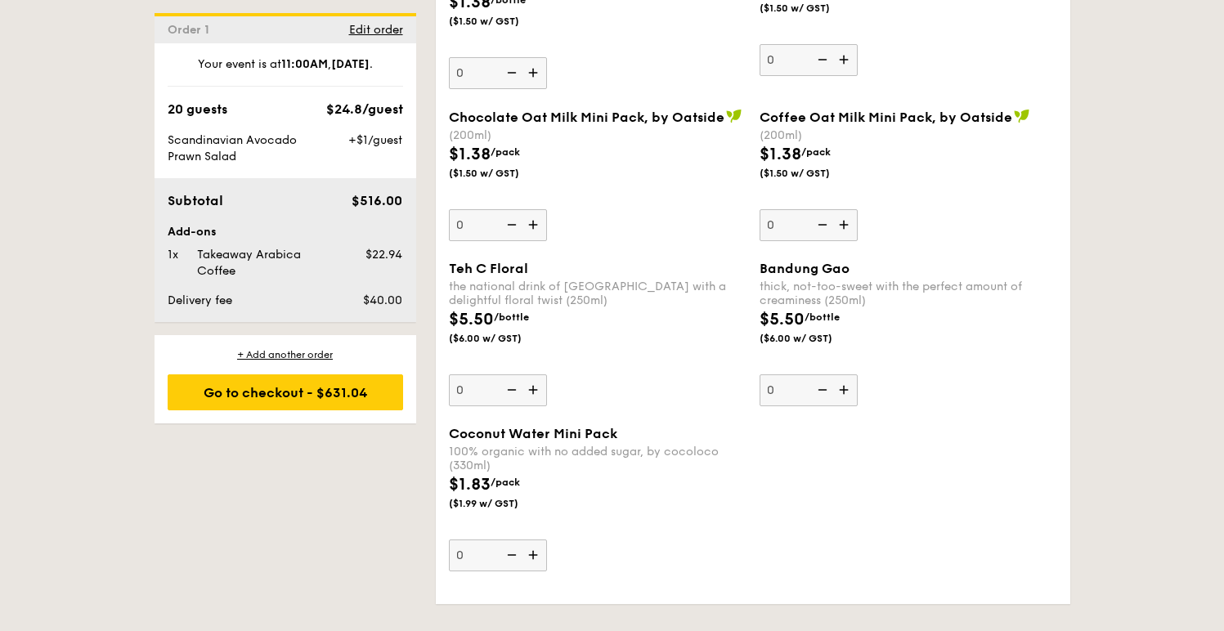
click at [1049, 429] on div "Coconut Water Mini Pack 100% organic with no added sugar, by cocoloco (330ml) $…" at bounding box center [754, 508] width 622 height 165
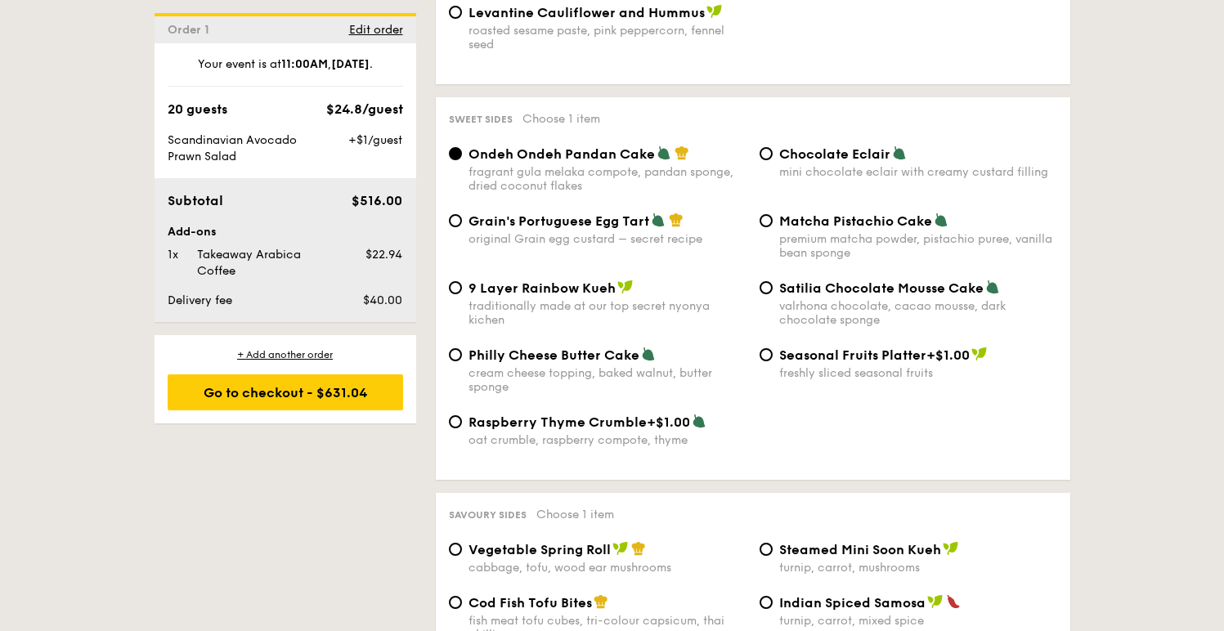
scroll to position [2260, 0]
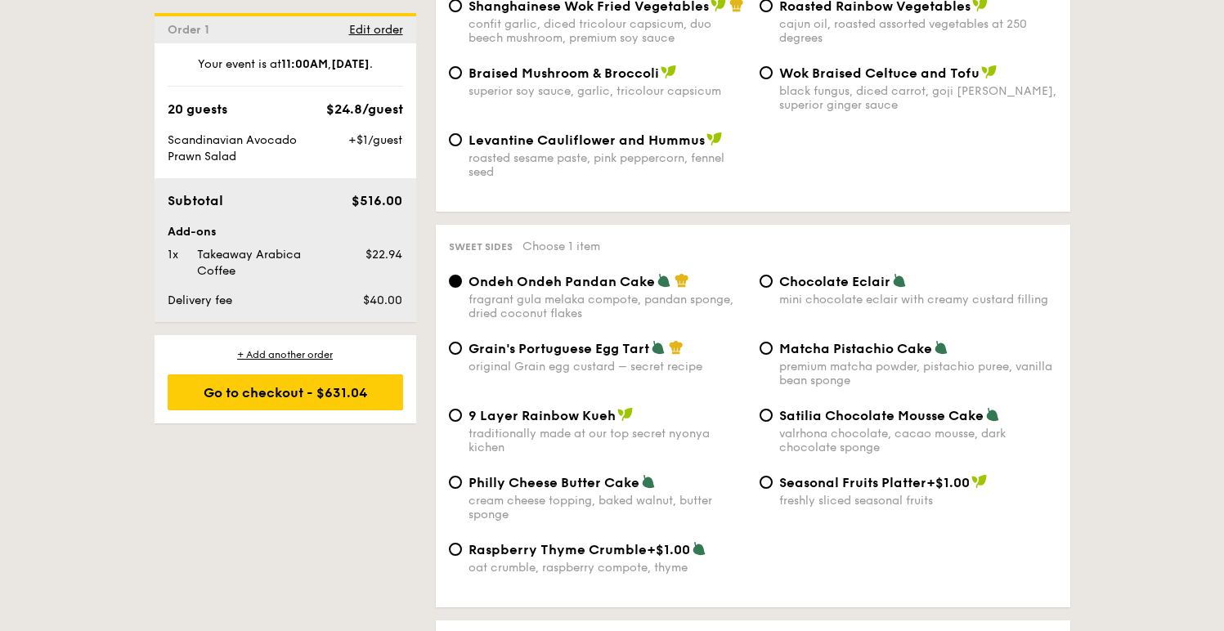
click at [1121, 383] on div "1 - Select menu 2 - Select items 3 - Check out Order 1 [DATE] Pick up from [STR…" at bounding box center [612, 609] width 1224 height 5024
click at [1143, 342] on div "1 - Select menu 2 - Select items 3 - Check out Order 1 [DATE] Pick up from [STR…" at bounding box center [612, 609] width 1224 height 5024
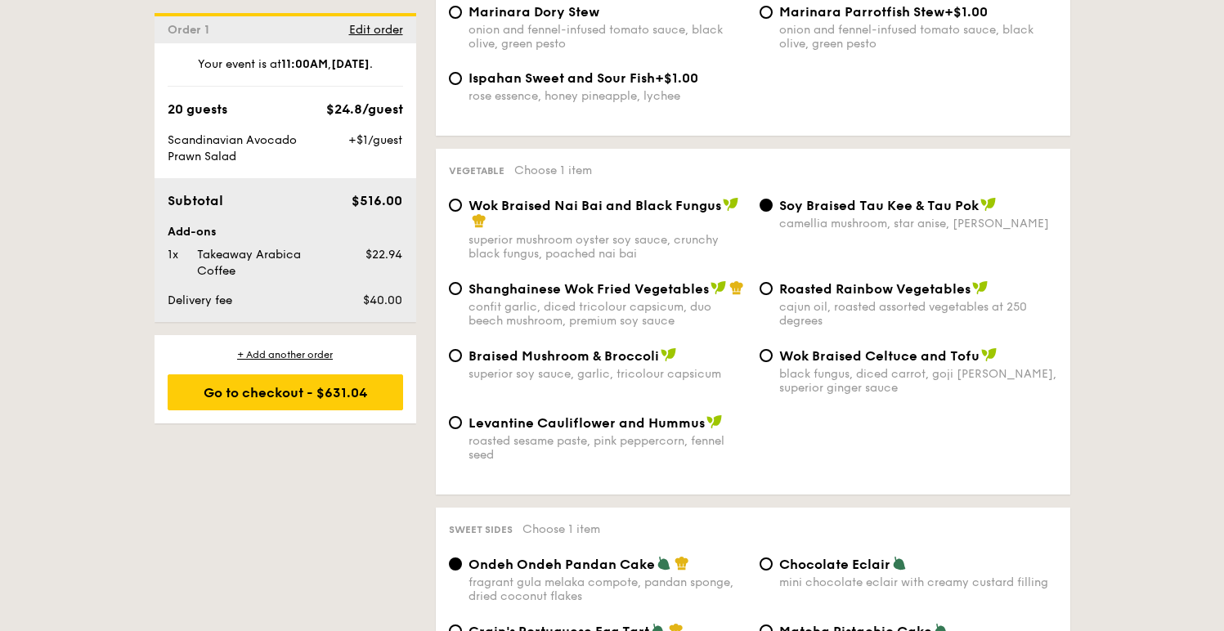
scroll to position [1976, 0]
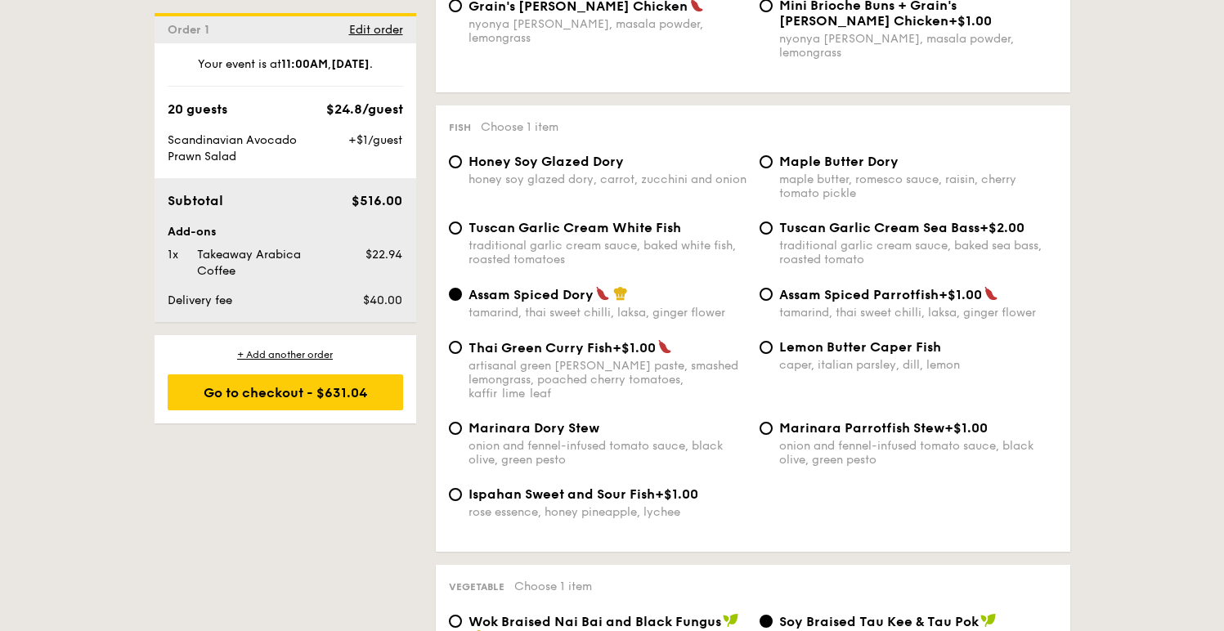
scroll to position [1559, 0]
click at [905, 360] on div "caper, italian parsley, dill, lemon" at bounding box center [919, 367] width 278 height 14
click at [773, 356] on input "Lemon Butter Caper Fish caper, italian parsley, dill, lemon" at bounding box center [766, 349] width 13 height 13
radio input "true"
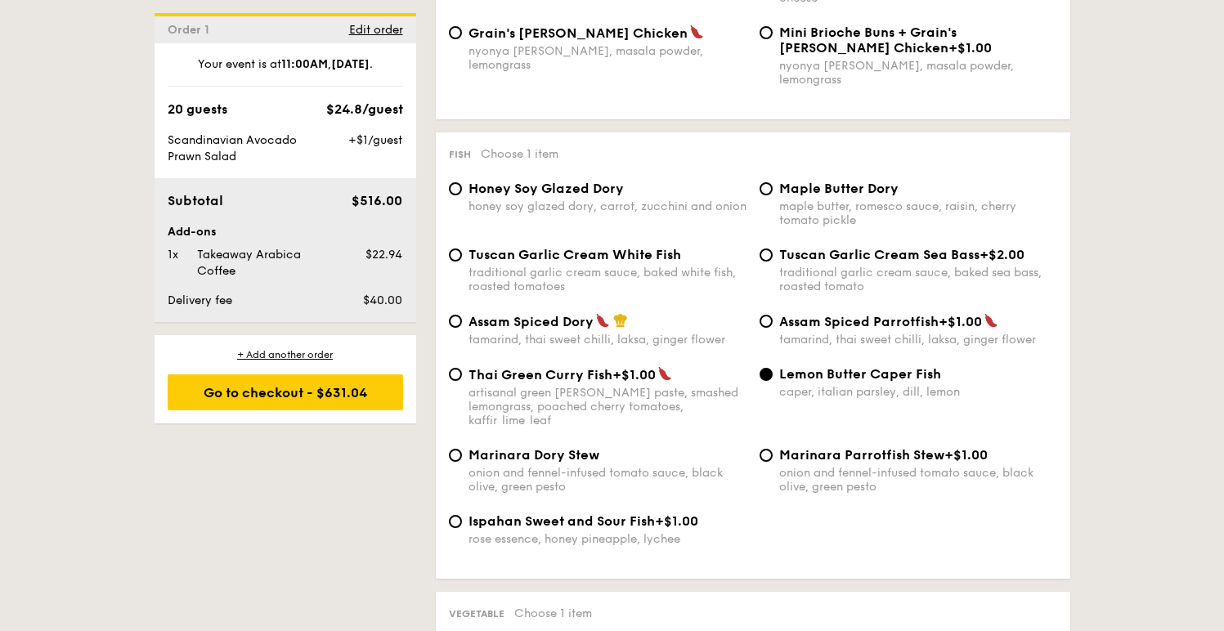
scroll to position [1533, 0]
click at [561, 200] on div "honey soy glazed dory, carrot, zucchini and onion" at bounding box center [608, 207] width 278 height 14
click at [462, 194] on input "Honey Soy Glazed Dory honey soy glazed dory, carrot, zucchini and onion" at bounding box center [455, 189] width 13 height 13
radio input "true"
click at [689, 334] on div "tamarind, thai sweet chilli, laksa, ginger flower" at bounding box center [608, 341] width 278 height 14
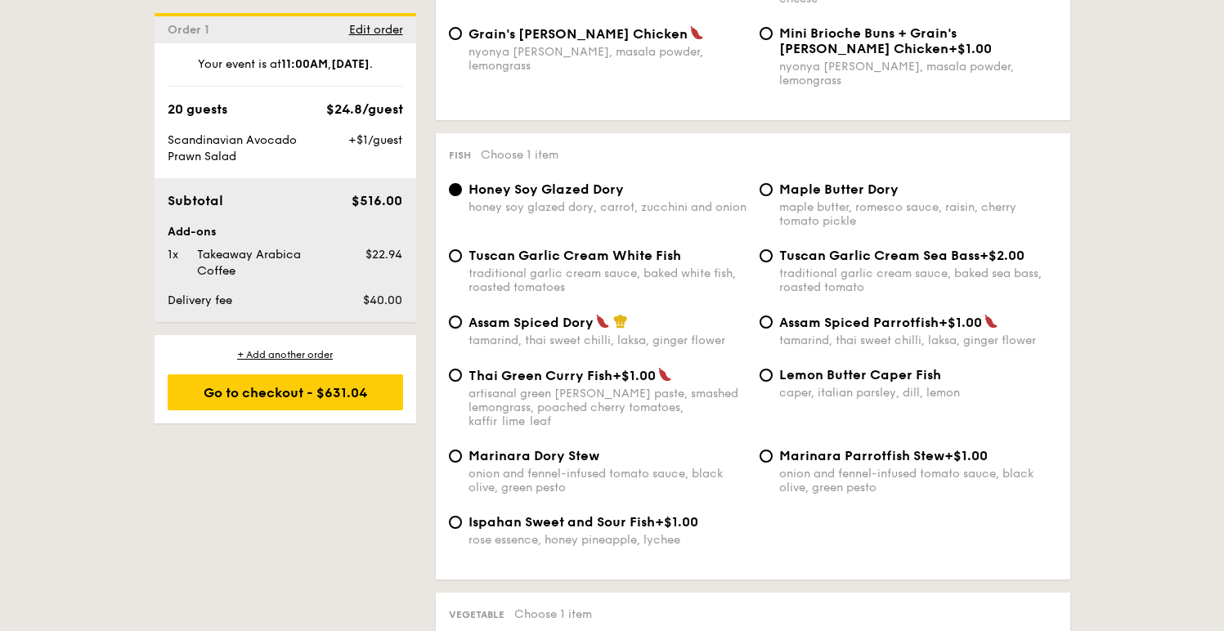
click at [462, 327] on input "Assam Spiced Dory tamarind, thai sweet chilli, laksa, ginger flower" at bounding box center [455, 322] width 13 height 13
radio input "true"
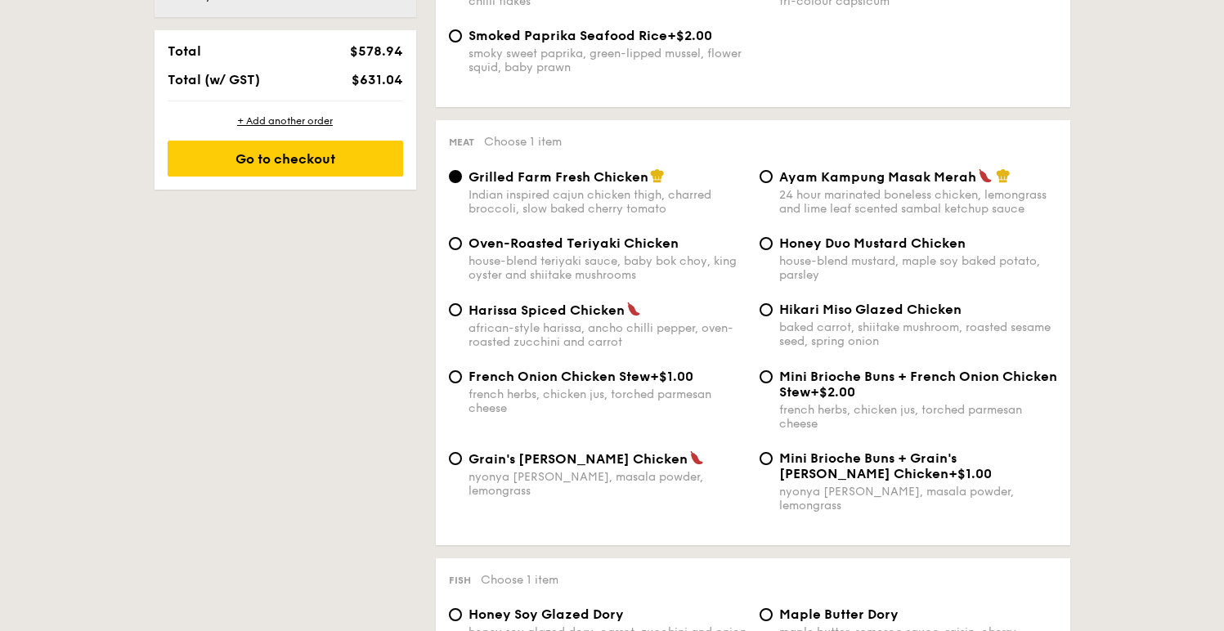
scroll to position [1104, 0]
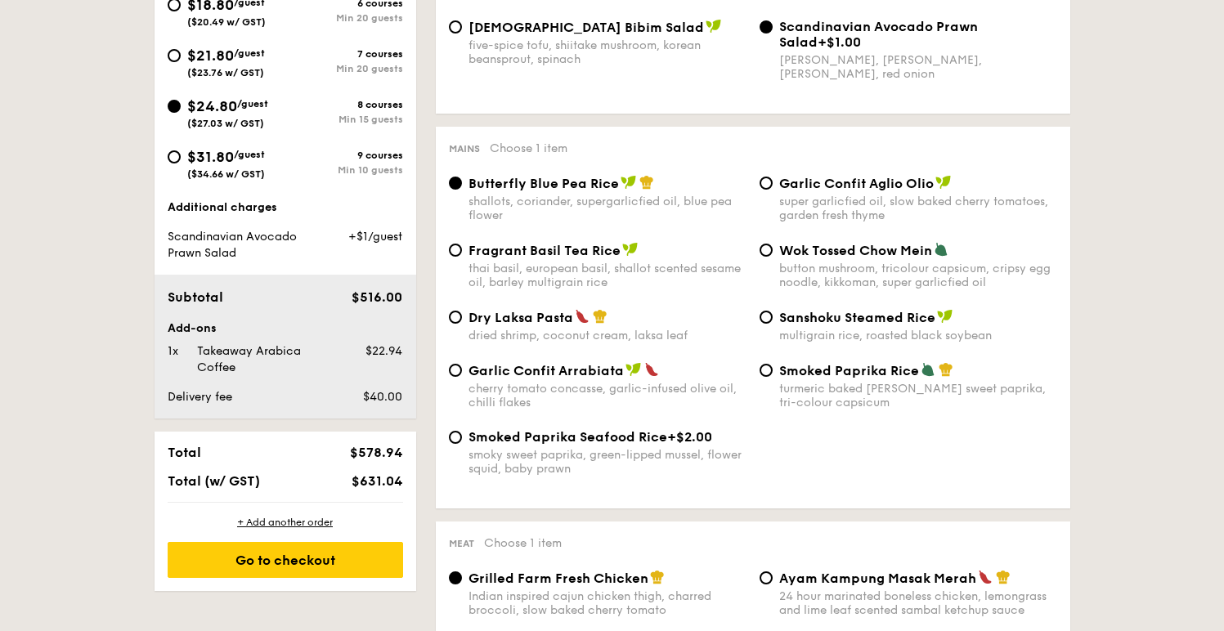
scroll to position [703, 0]
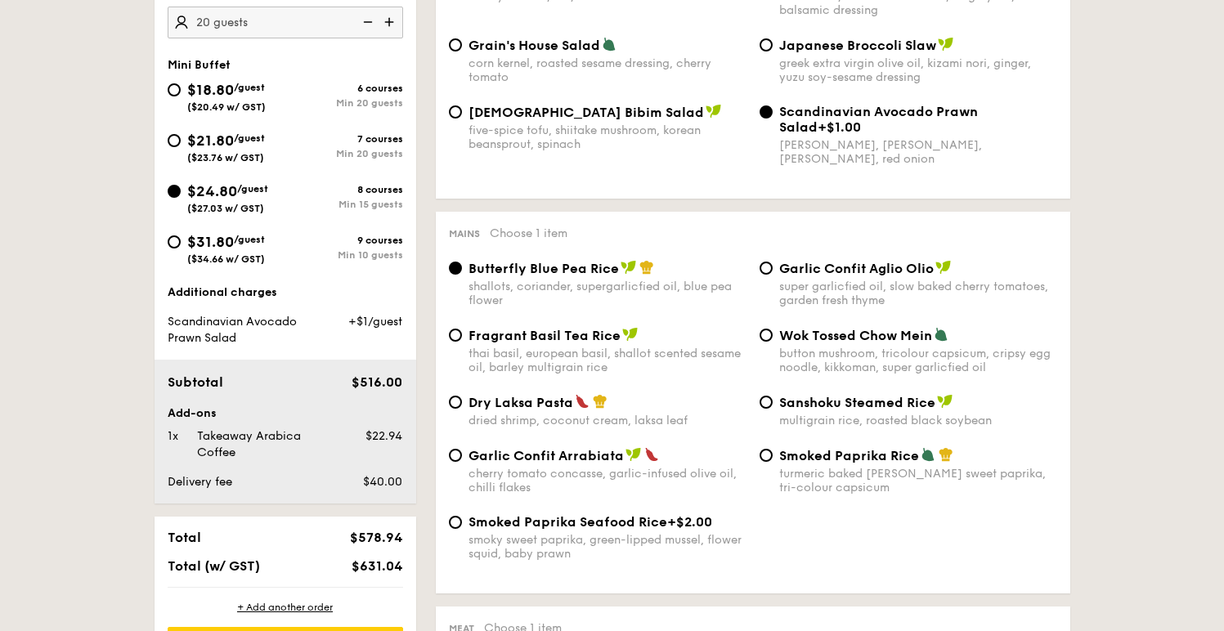
scroll to position [550, 0]
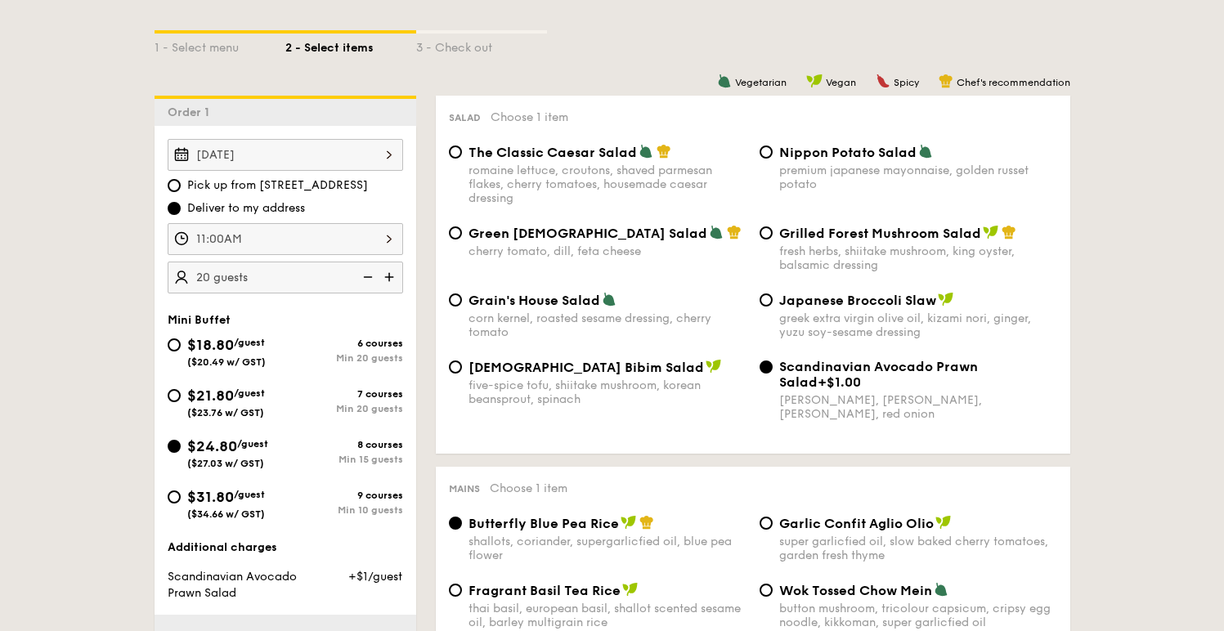
scroll to position [365, 0]
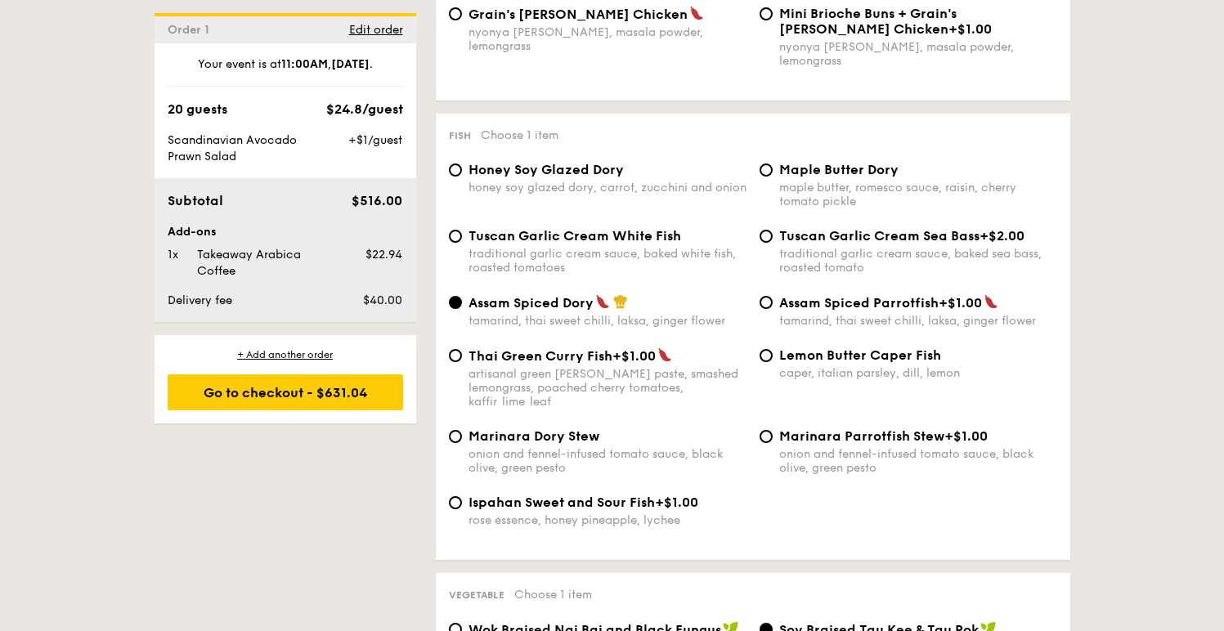
scroll to position [1521, 0]
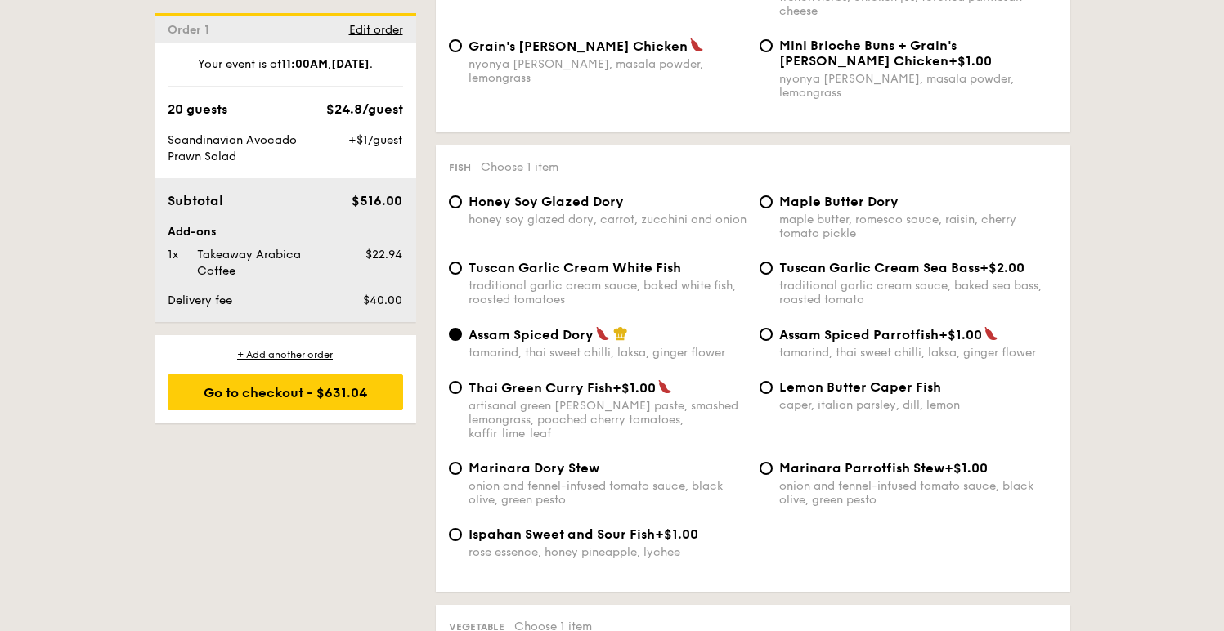
click at [831, 281] on div "traditional garlic cream sauce, baked sea bass, roasted tomato" at bounding box center [919, 293] width 278 height 28
click at [773, 275] on input "Tuscan Garlic Cream Sea Bass +$2.00 traditional garlic cream sauce, baked sea b…" at bounding box center [766, 268] width 13 height 13
radio input "true"
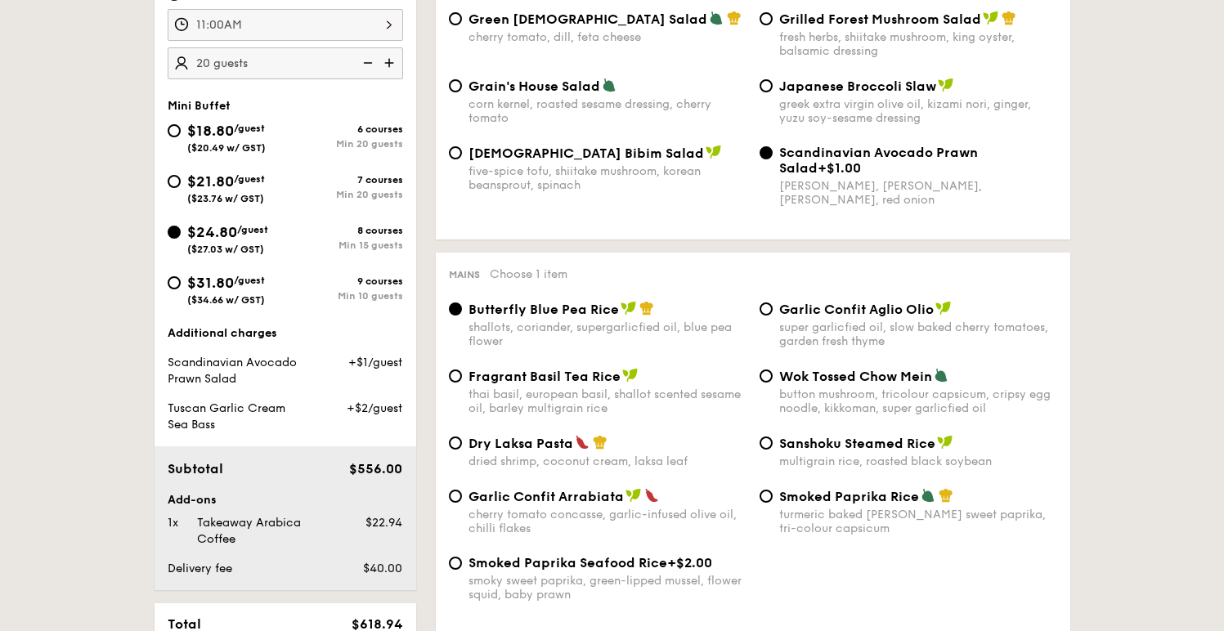
scroll to position [897, 0]
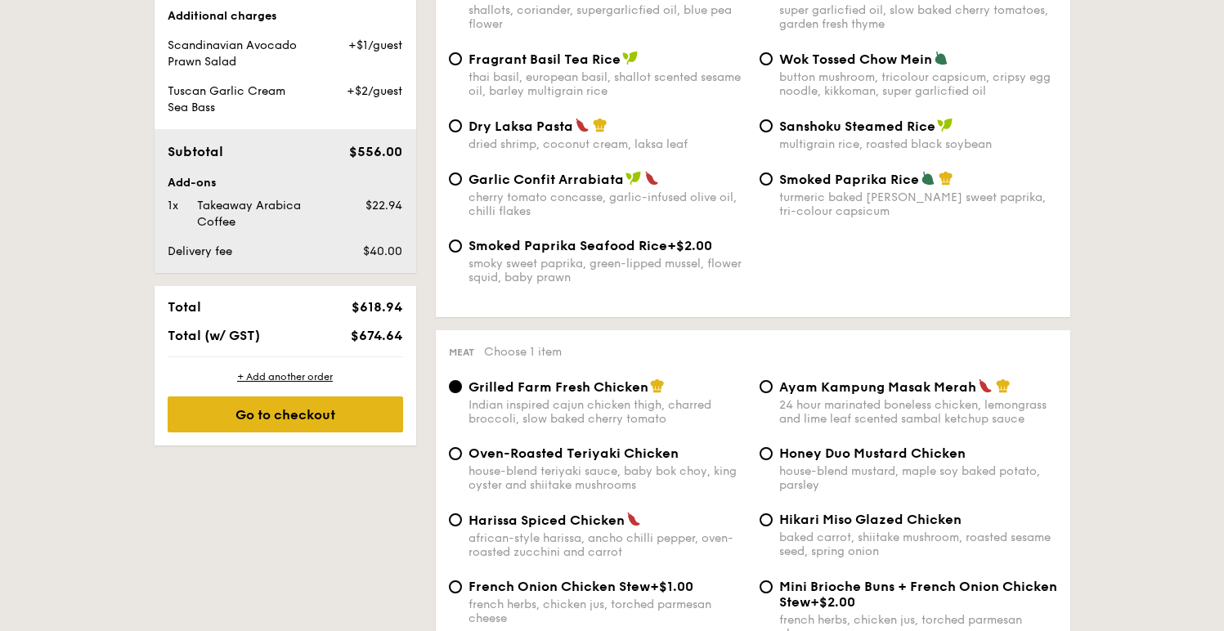
click at [310, 408] on div "Go to checkout" at bounding box center [286, 415] width 236 height 36
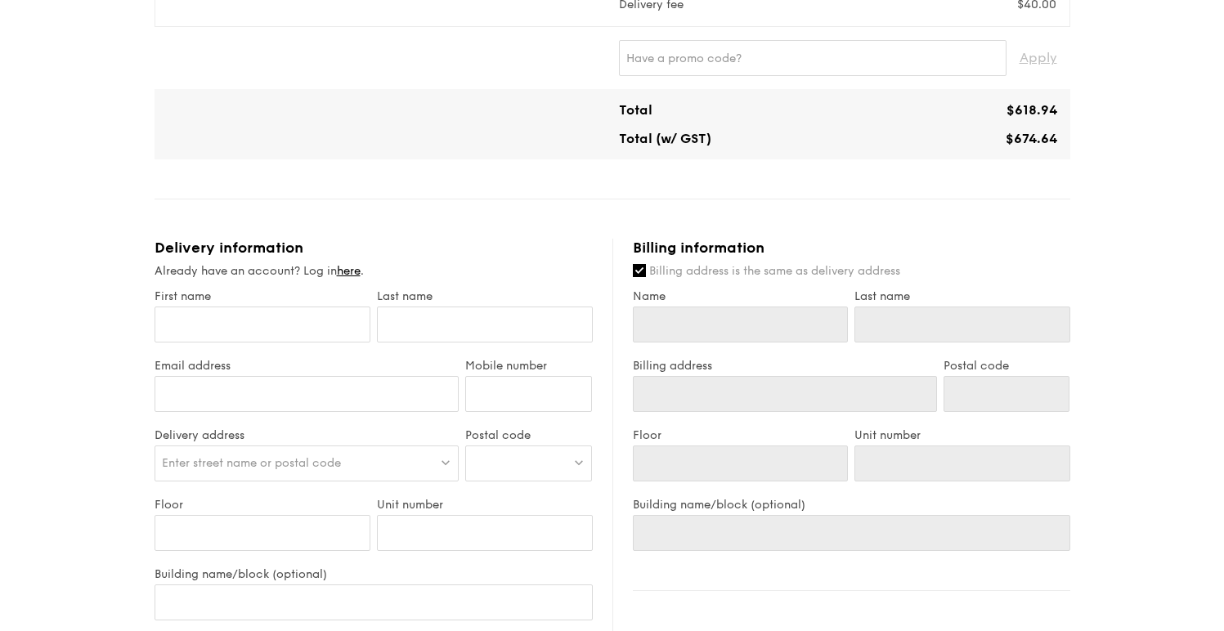
scroll to position [755, 0]
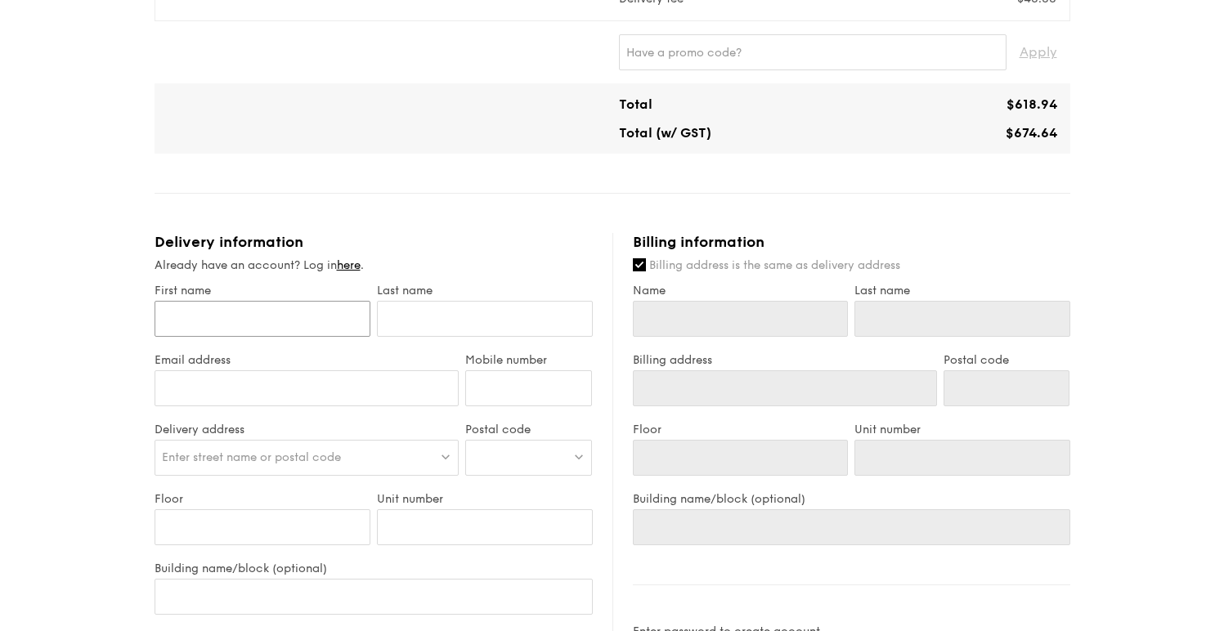
click at [294, 314] on input "First name" at bounding box center [263, 319] width 216 height 36
type input "J"
type input "Jo"
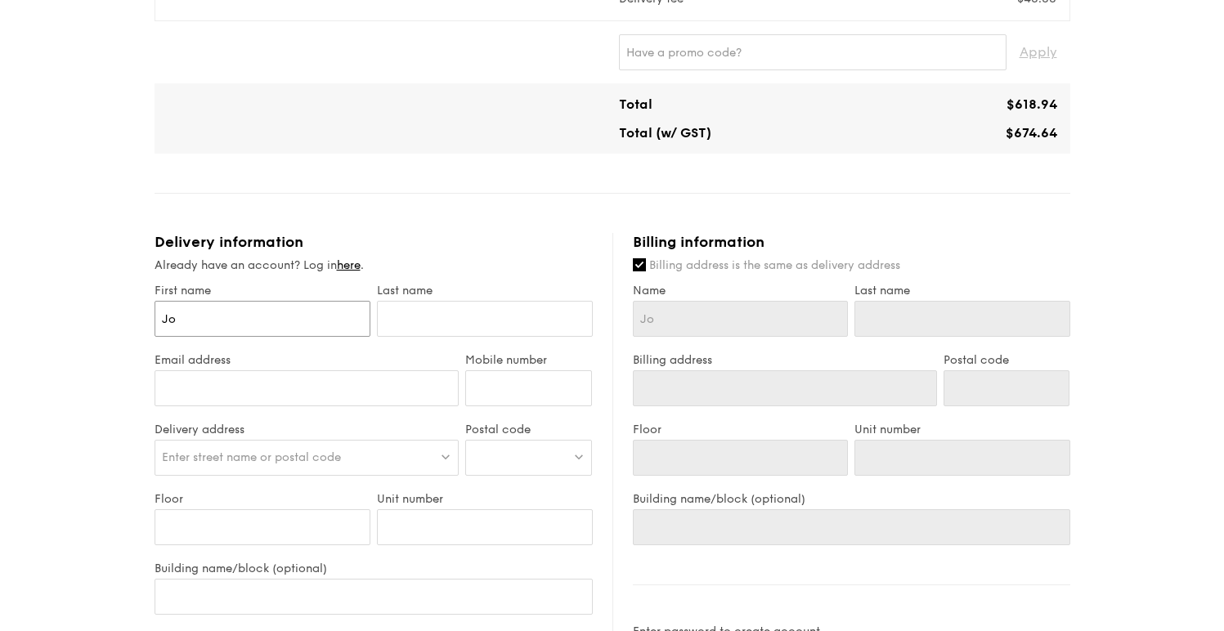
type input "[PERSON_NAME]"
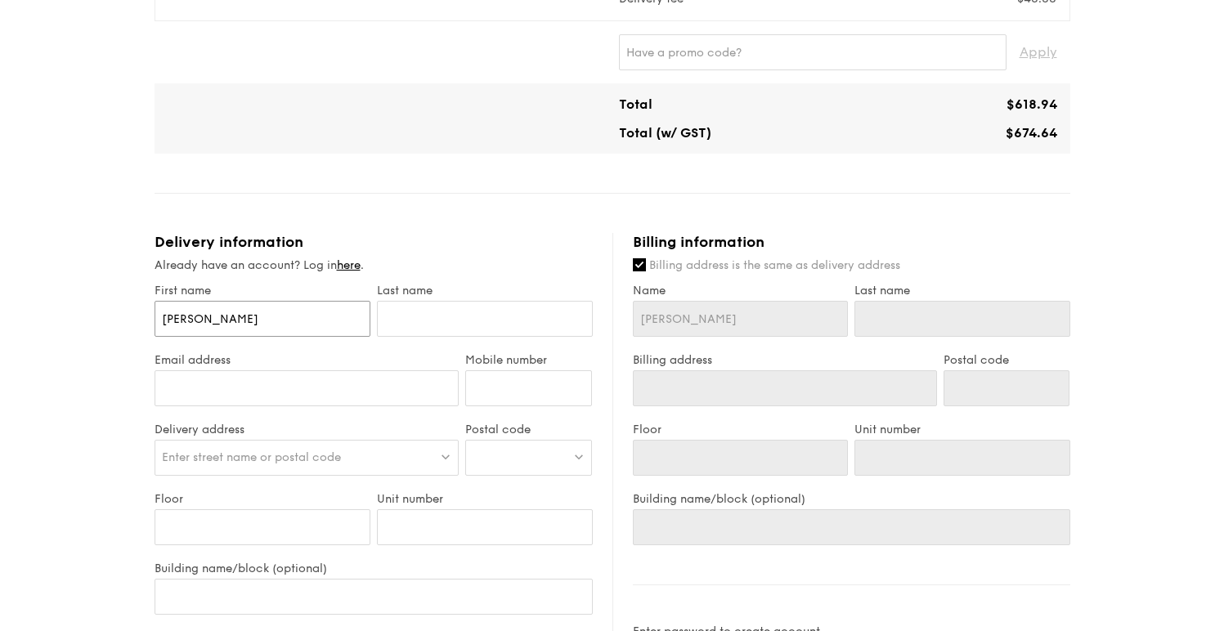
type input "[PERSON_NAME]"
type input "Josephi"
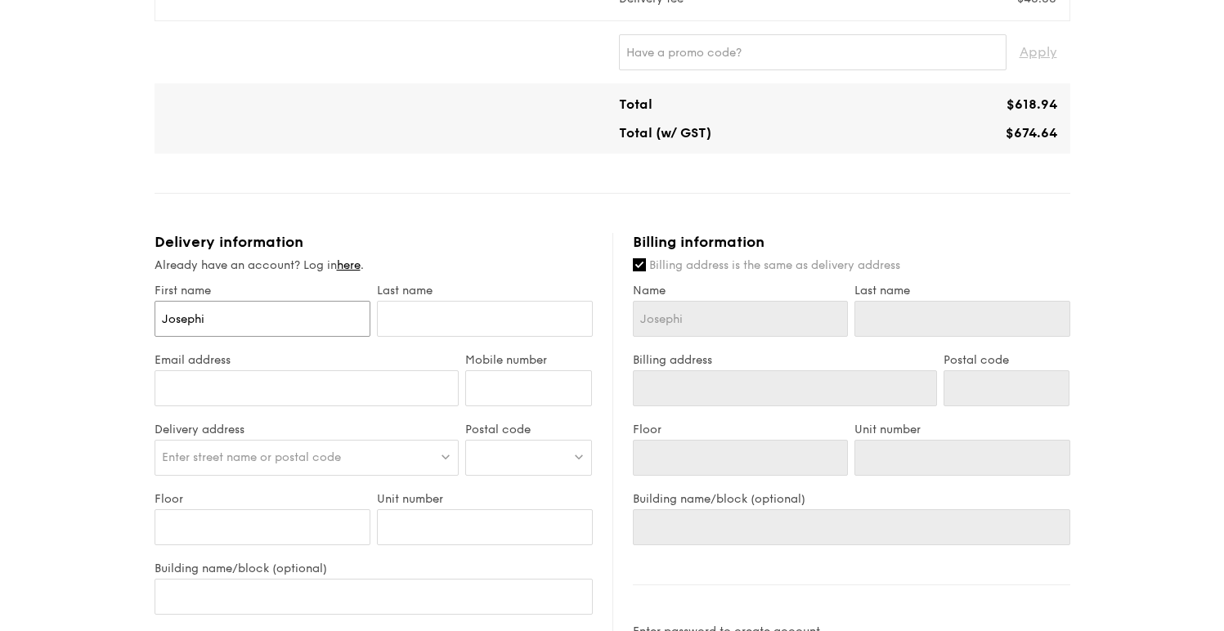
type input "[PERSON_NAME]"
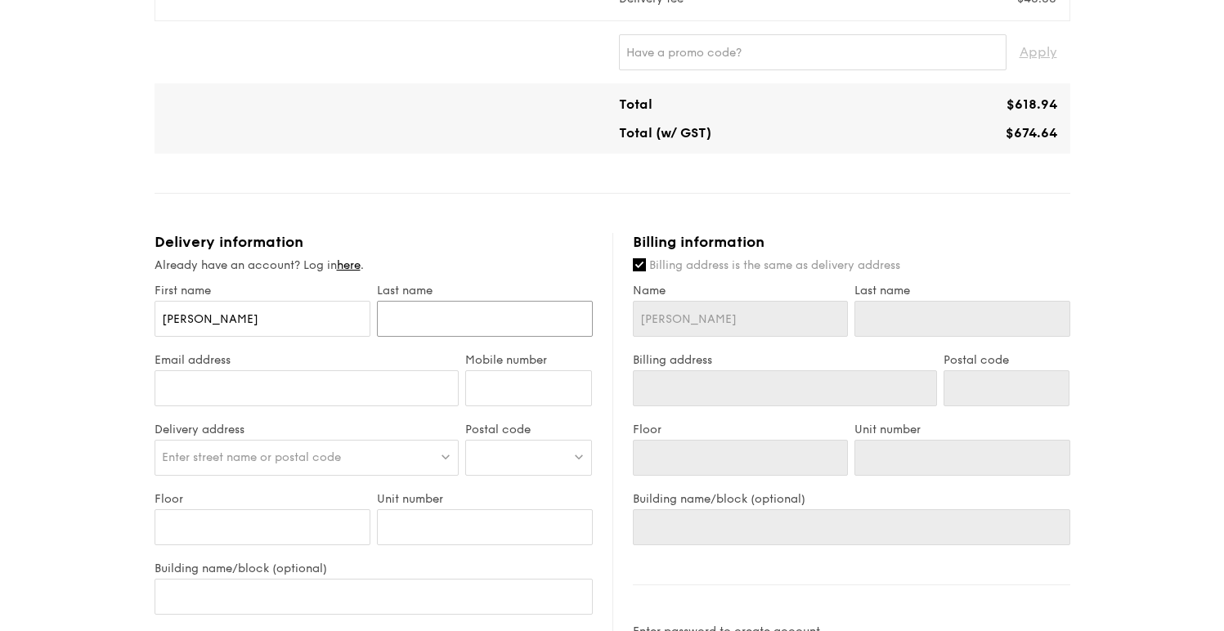
type input "S"
type input "Sh"
type input "Shi"
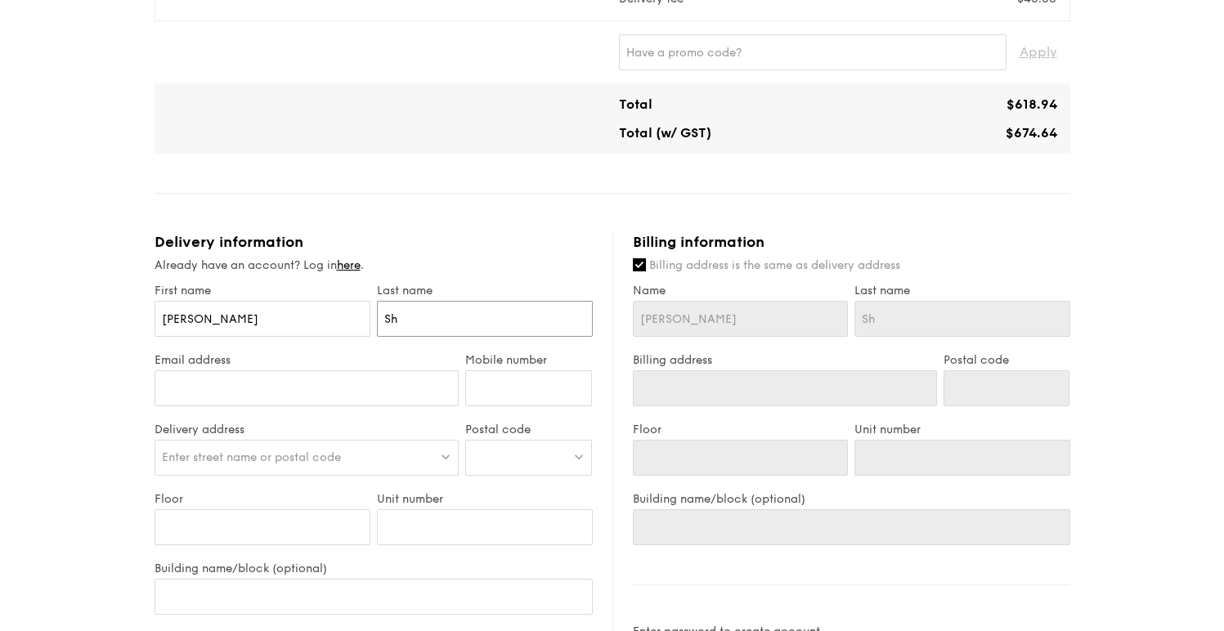
type input "Shi"
type input "[EMAIL_ADDRESS][DOMAIN_NAME]"
type input "94816299"
click at [340, 452] on span "Enter street name or postal code" at bounding box center [251, 458] width 179 height 14
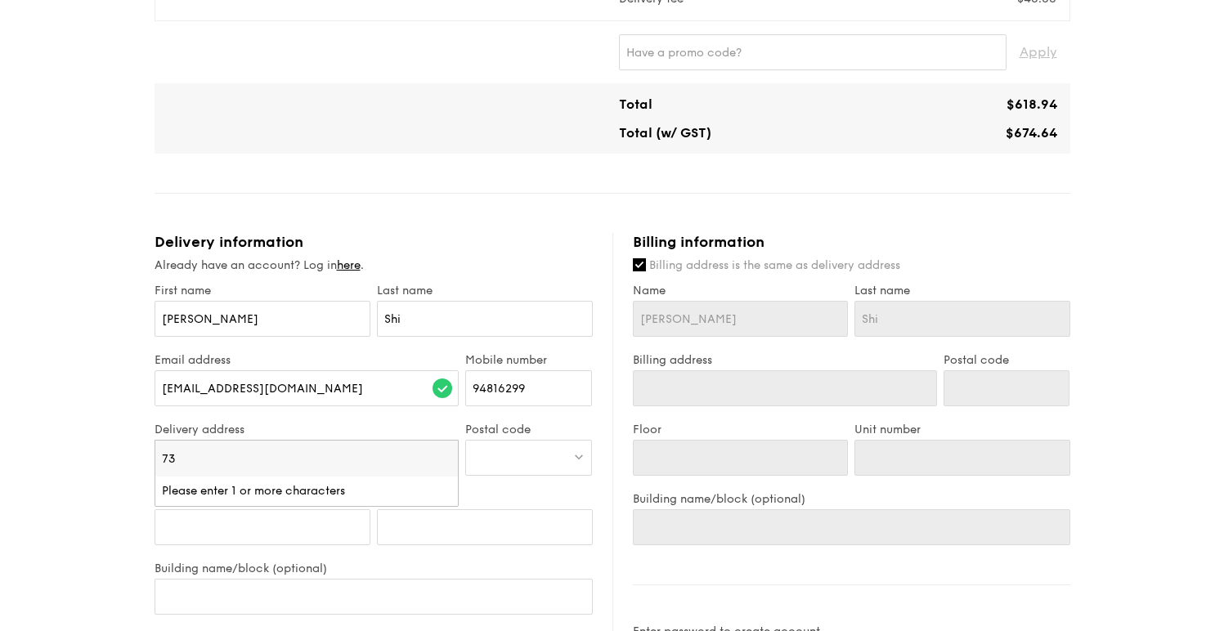
type input "73"
click at [528, 451] on div at bounding box center [528, 458] width 127 height 36
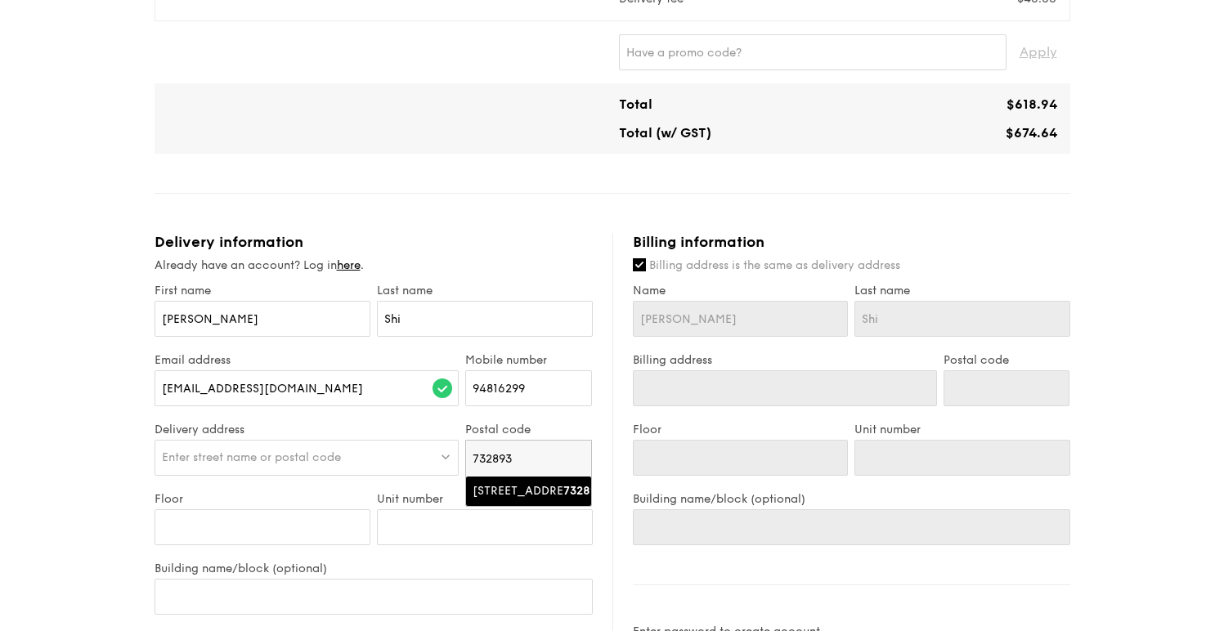
type input "732893"
click at [497, 500] on div "[STREET_ADDRESS]" at bounding box center [515, 491] width 84 height 16
type input "[STREET_ADDRESS]"
type input "732893"
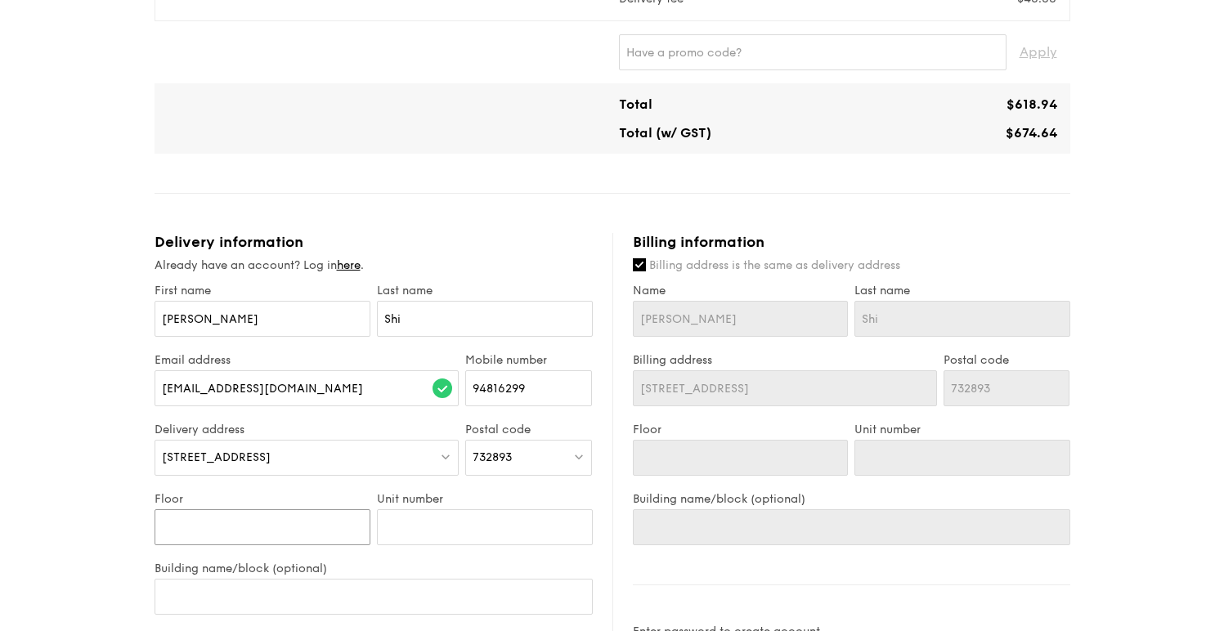
click at [221, 535] on input "Floor" at bounding box center [263, 528] width 216 height 36
type input "0"
type input "07"
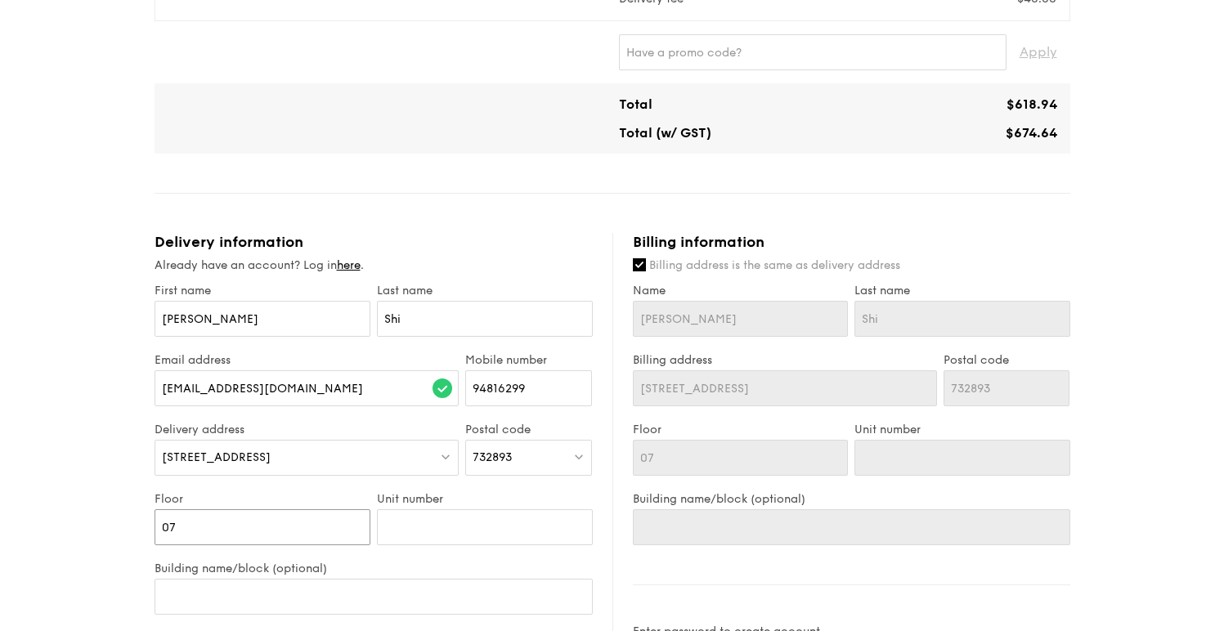
type input "07-"
type input "07-7"
type input "07-75"
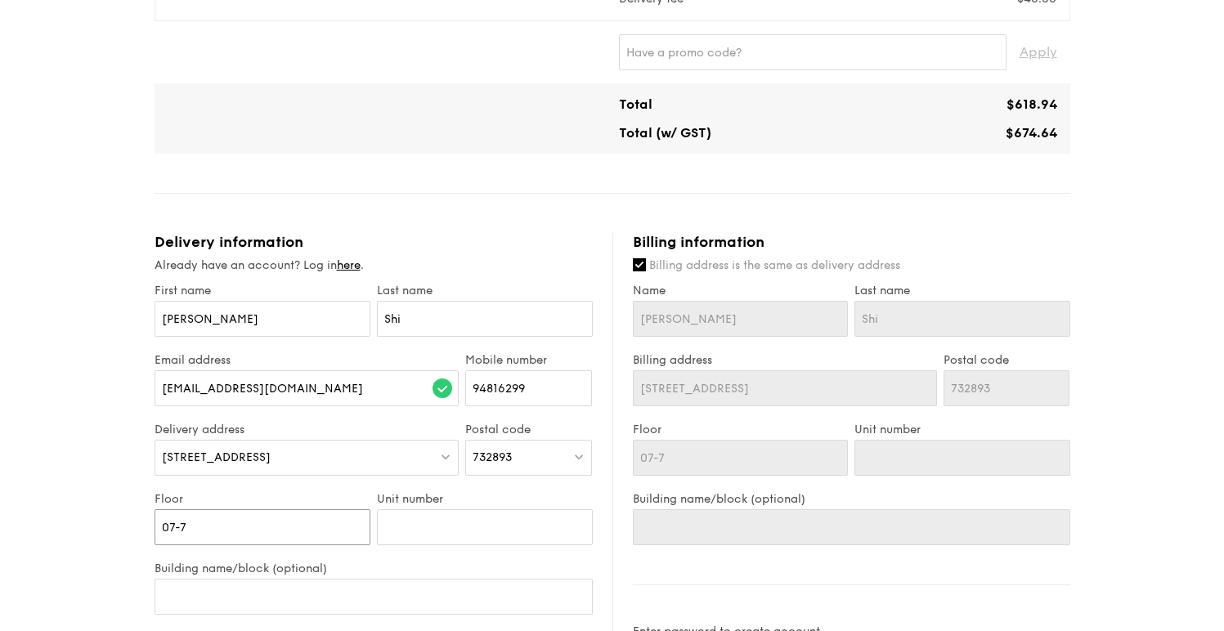
type input "07-75"
click at [67, 508] on div "1 - Select menu 2 - Select items 3 - Check out Mini Buffet $24.80 /guest ($27.0…" at bounding box center [612, 172] width 1224 height 1855
drag, startPoint x: 353, startPoint y: 532, endPoint x: 175, endPoint y: 525, distance: 178.4
click at [175, 525] on input "07-75" at bounding box center [263, 528] width 216 height 36
type input "07"
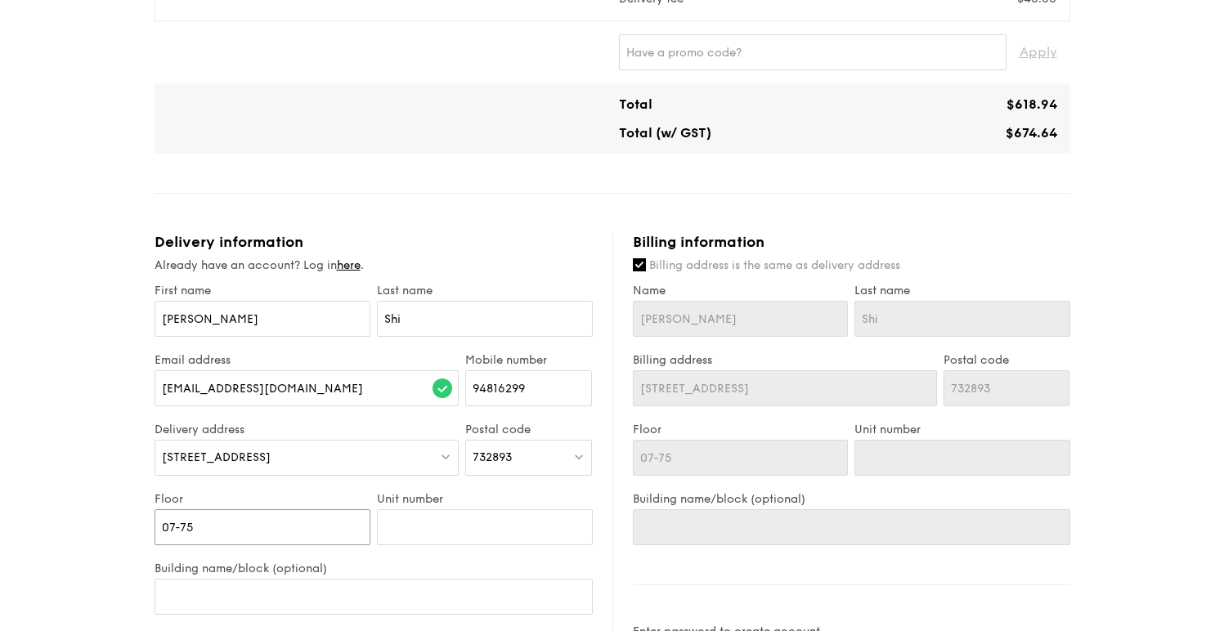
type input "07"
type input "7"
type input "75"
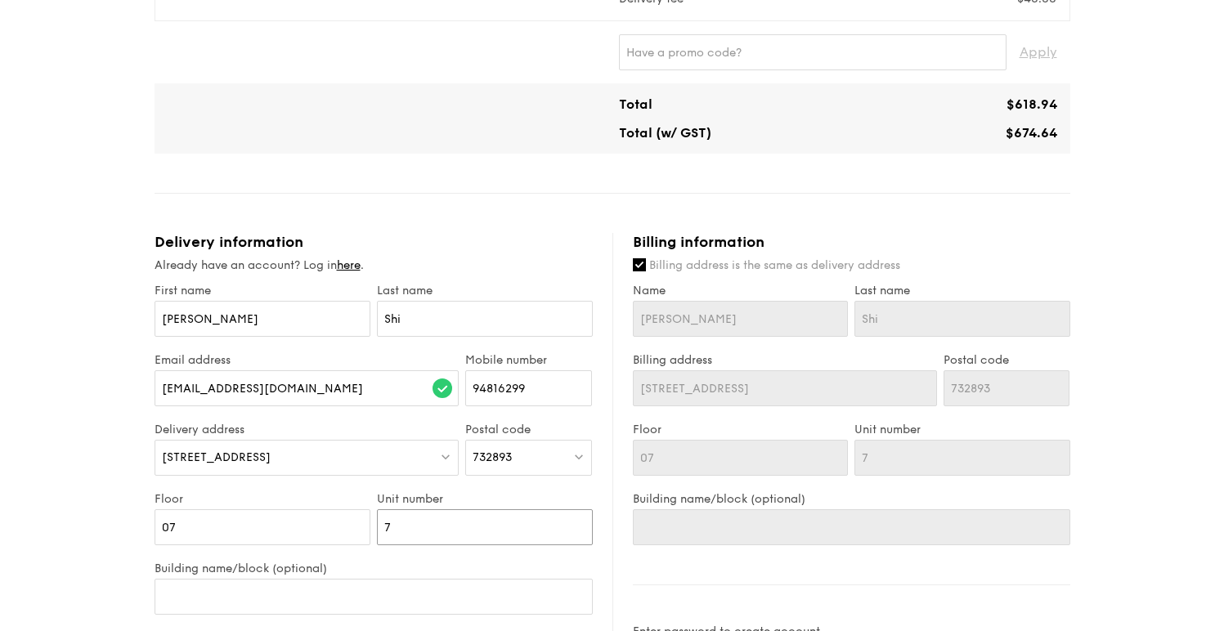
type input "75"
click at [73, 482] on div "1 - Select menu 2 - Select items 3 - Check out Mini Buffet $24.80 /guest ($27.0…" at bounding box center [612, 172] width 1224 height 1855
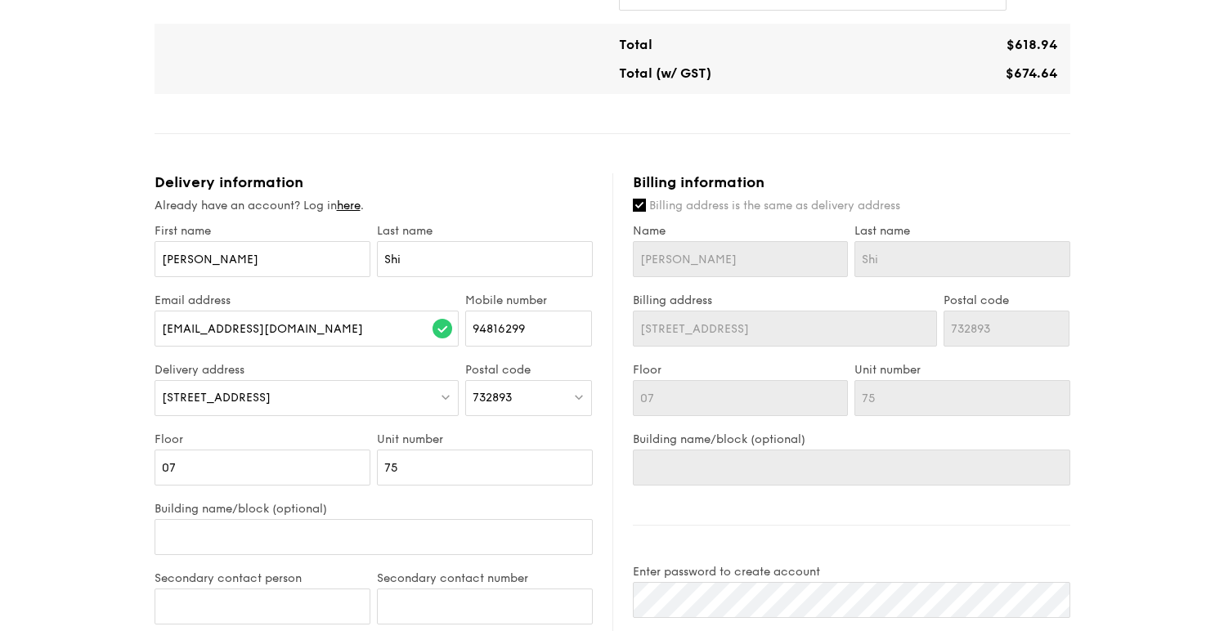
scroll to position [1063, 0]
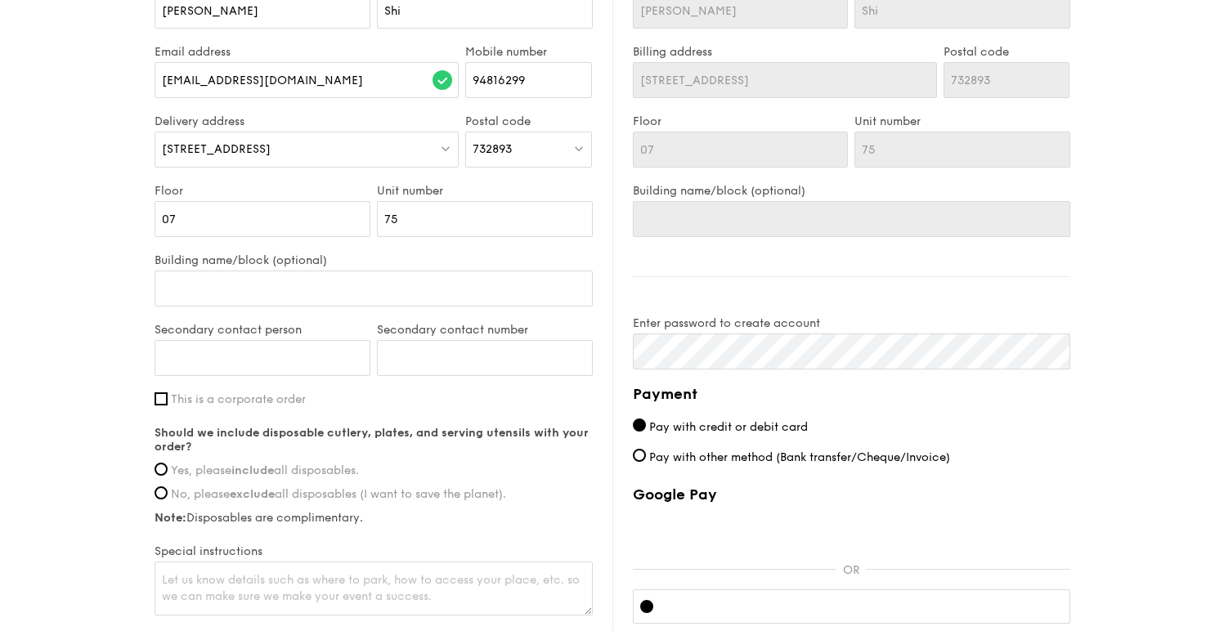
click at [277, 471] on span "Yes, please include all disposables." at bounding box center [265, 471] width 188 height 14
click at [168, 471] on input "Yes, please include all disposables." at bounding box center [161, 469] width 13 height 13
radio input "true"
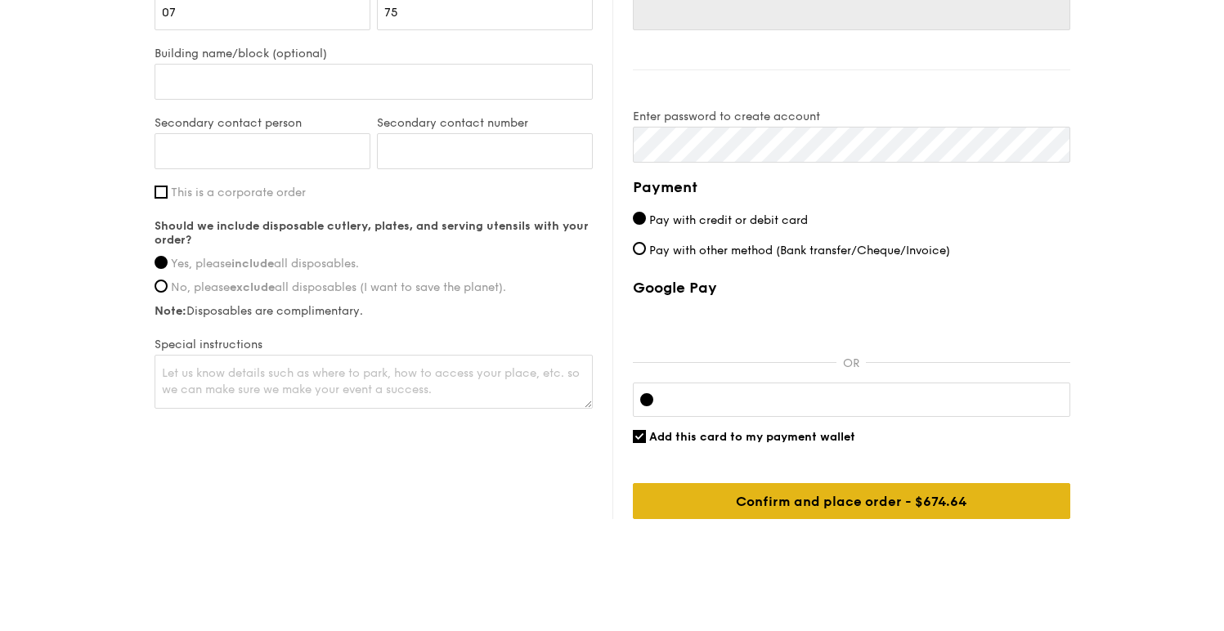
scroll to position [1289, 0]
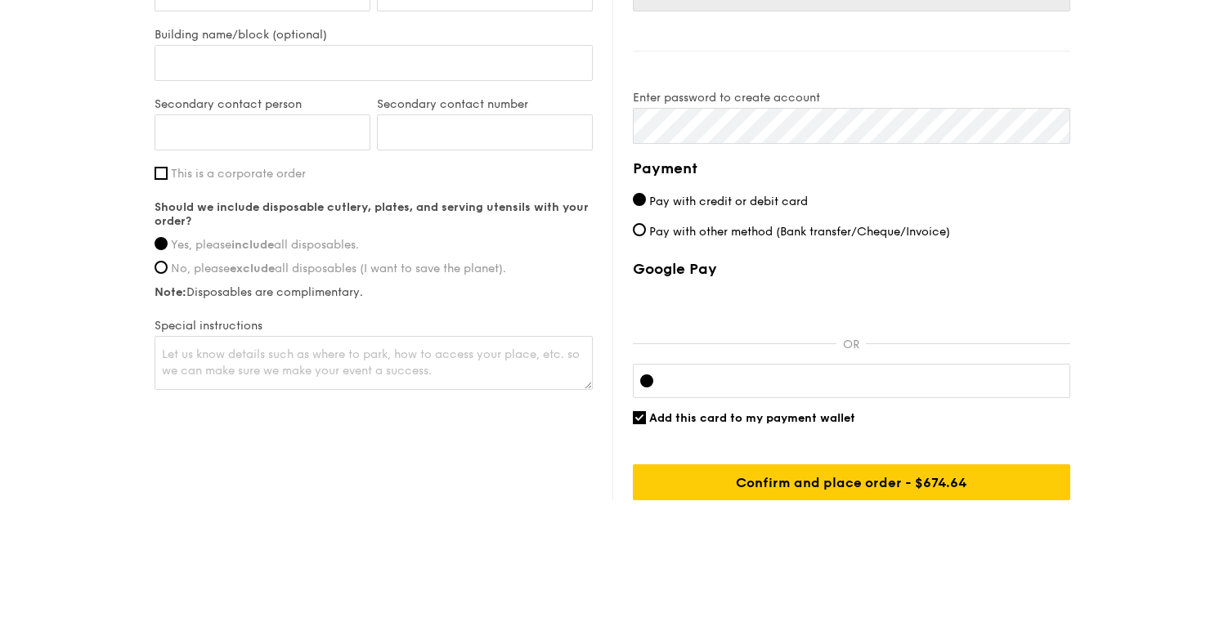
click at [734, 414] on span "Add this card to my payment wallet" at bounding box center [752, 418] width 206 height 14
click at [646, 414] on input "Add this card to my payment wallet" at bounding box center [639, 417] width 13 height 13
checkbox input "false"
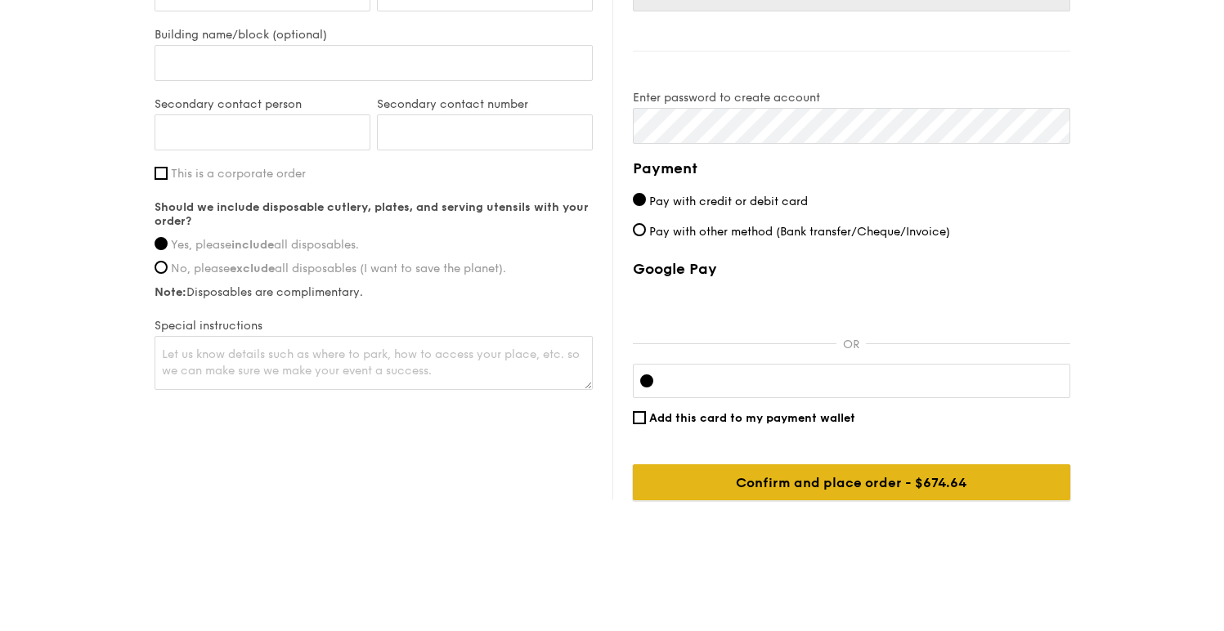
click at [873, 476] on input "Confirm and place order - $674.64" at bounding box center [852, 483] width 438 height 36
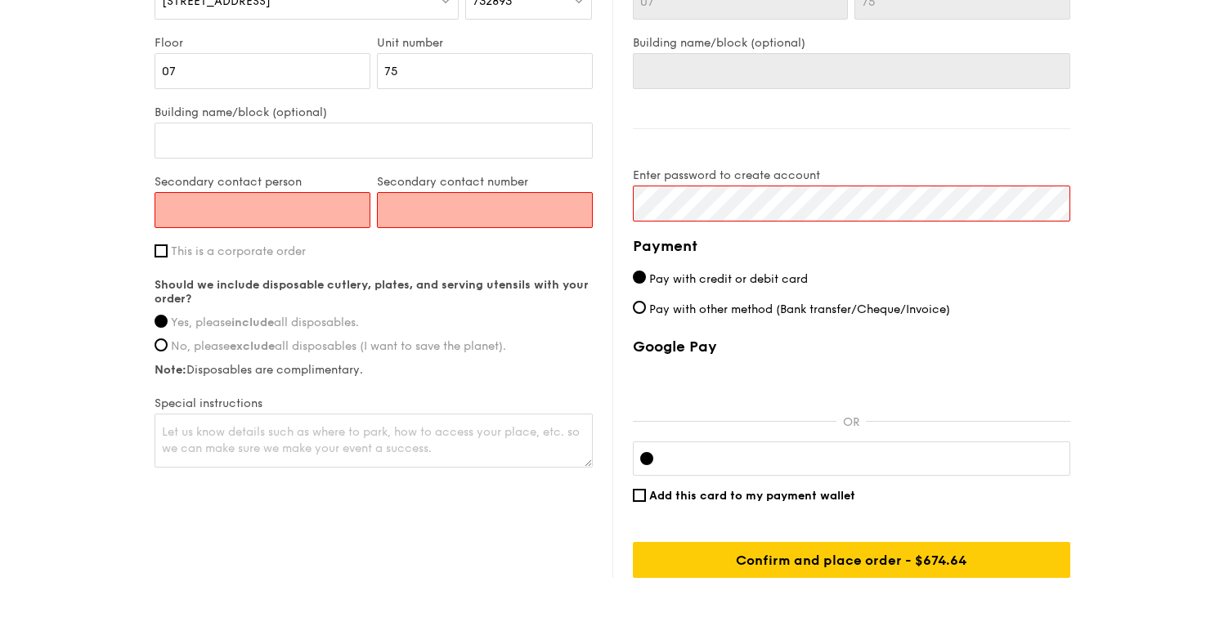
scroll to position [1144, 0]
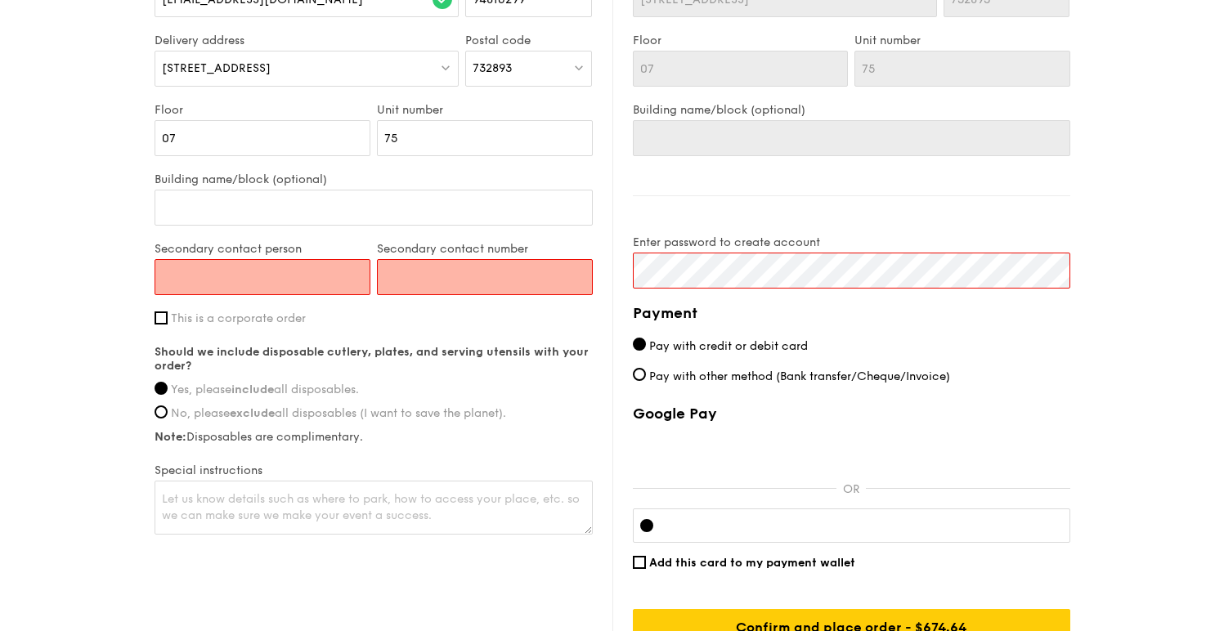
click at [265, 274] on input "Secondary contact person" at bounding box center [263, 277] width 216 height 36
type input "9"
type input "Joy"
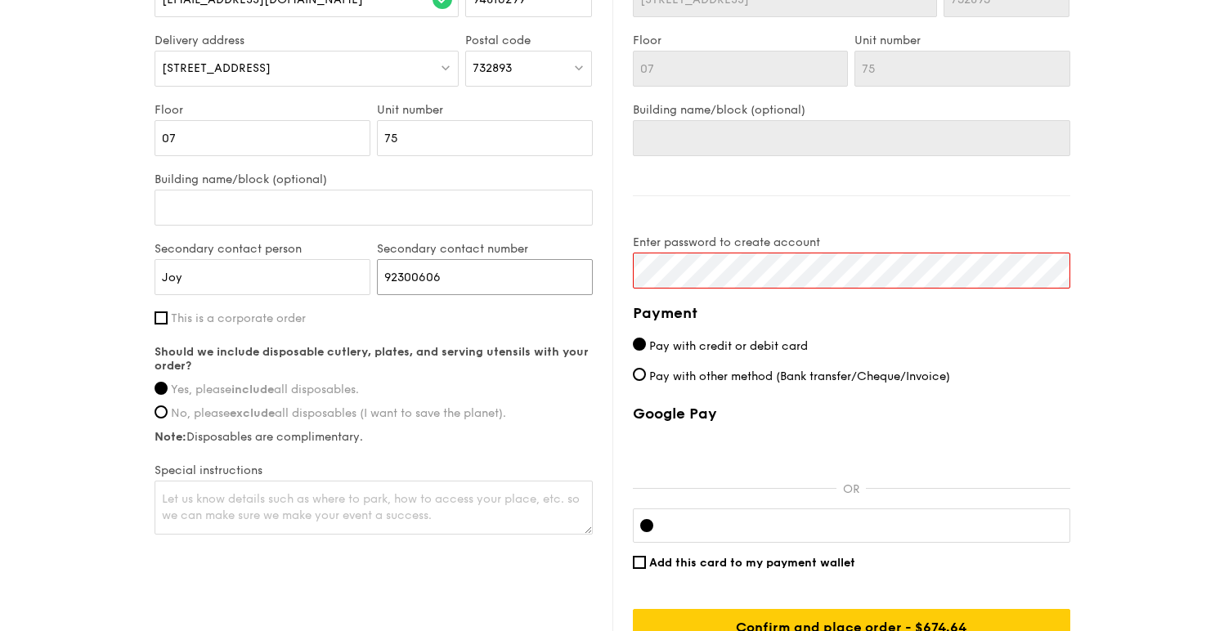
type input "92300606"
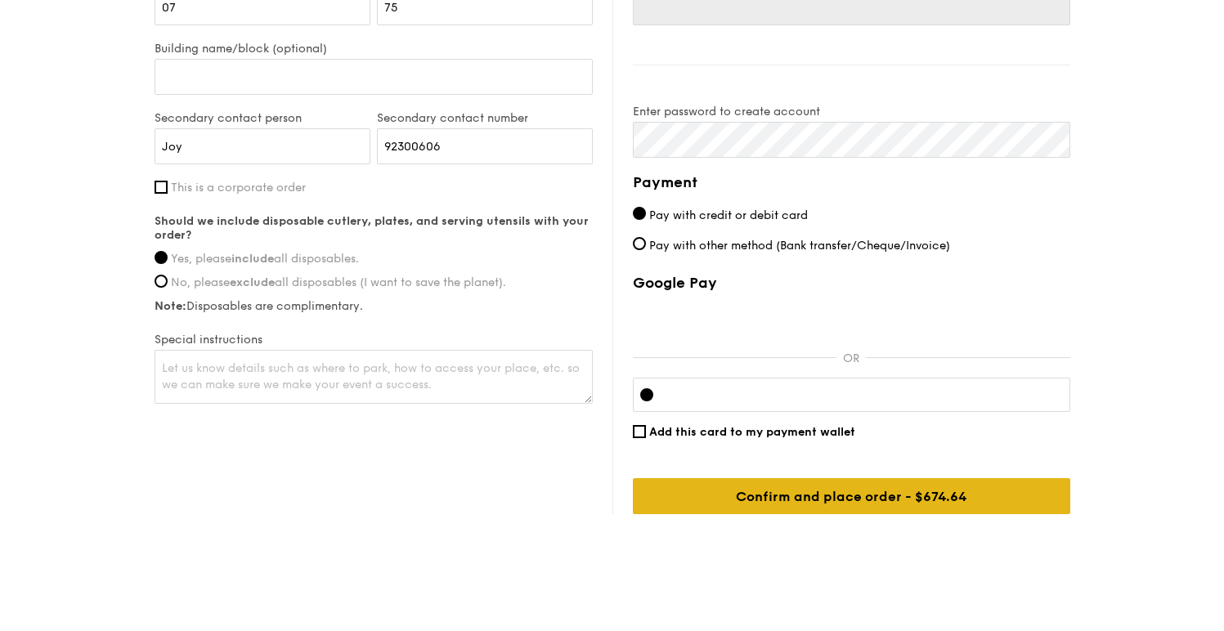
scroll to position [1289, 0]
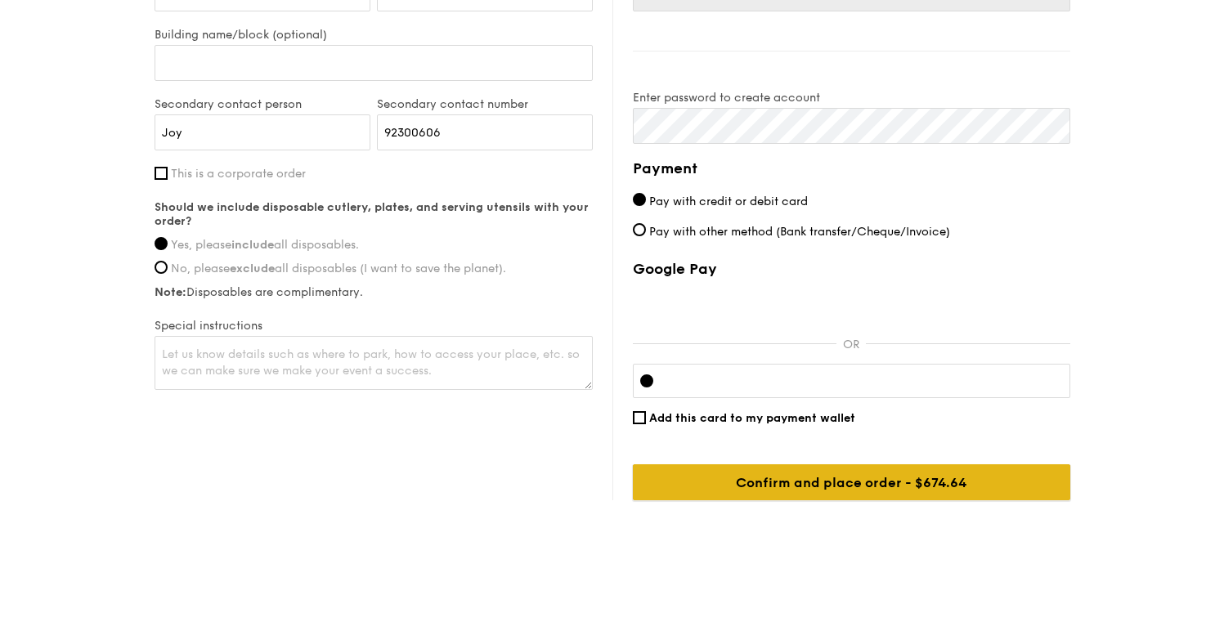
click at [852, 479] on input "Confirm and place order - $674.64" at bounding box center [852, 483] width 438 height 36
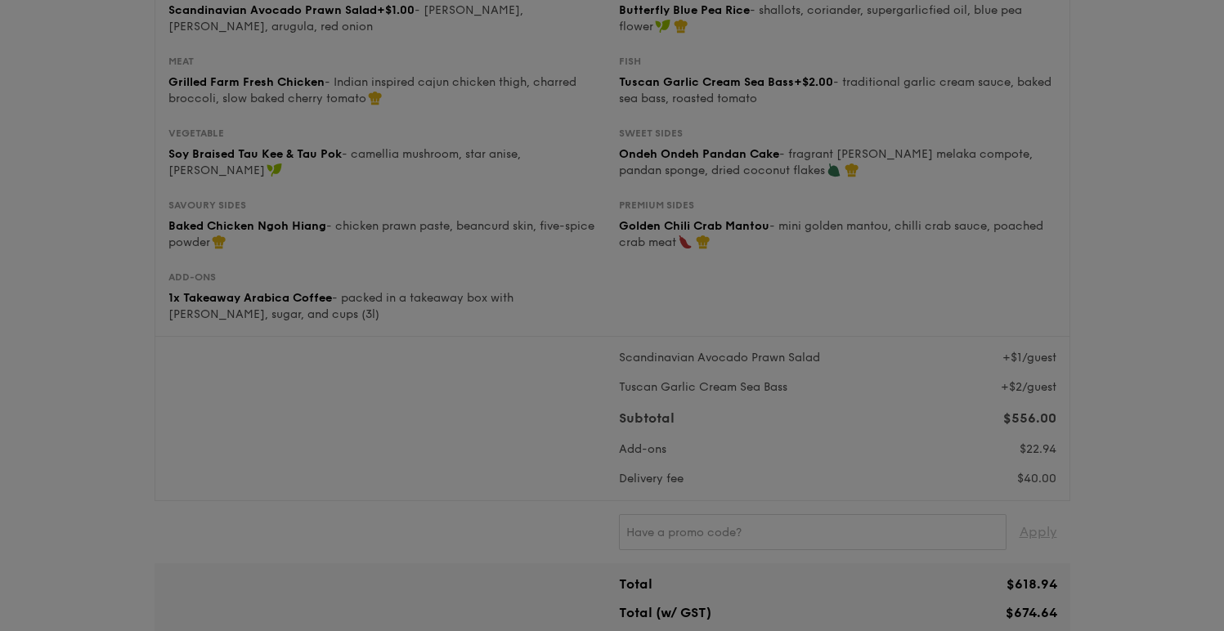
scroll to position [263, 0]
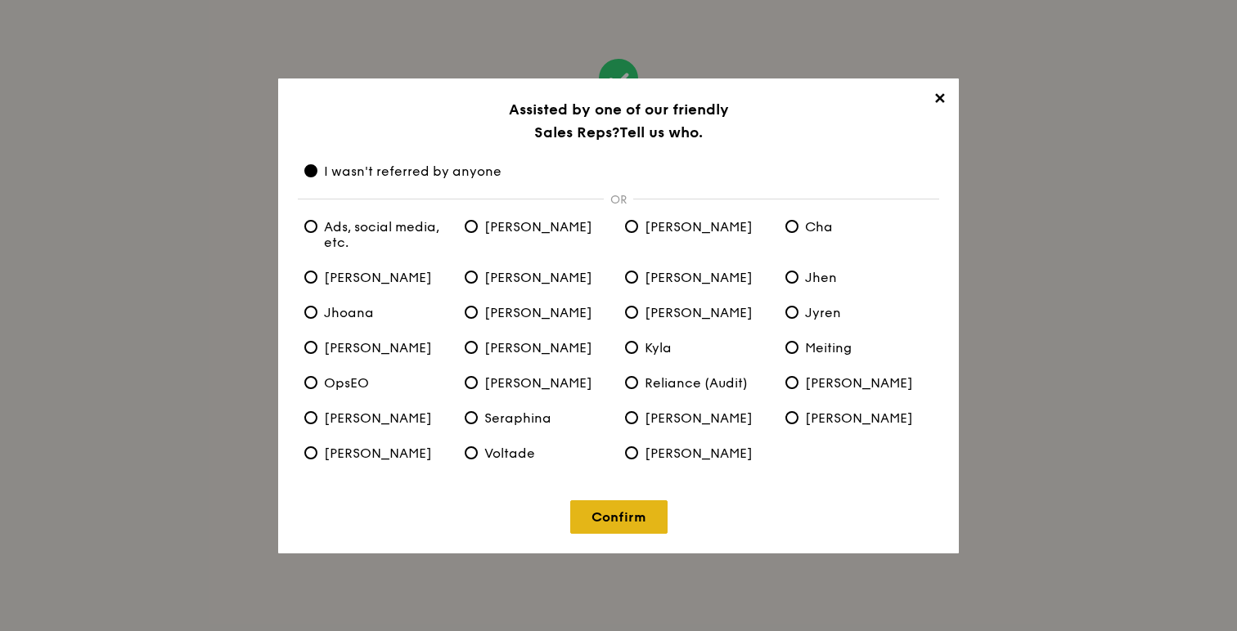
click at [610, 530] on link "Confirm" at bounding box center [618, 518] width 97 height 34
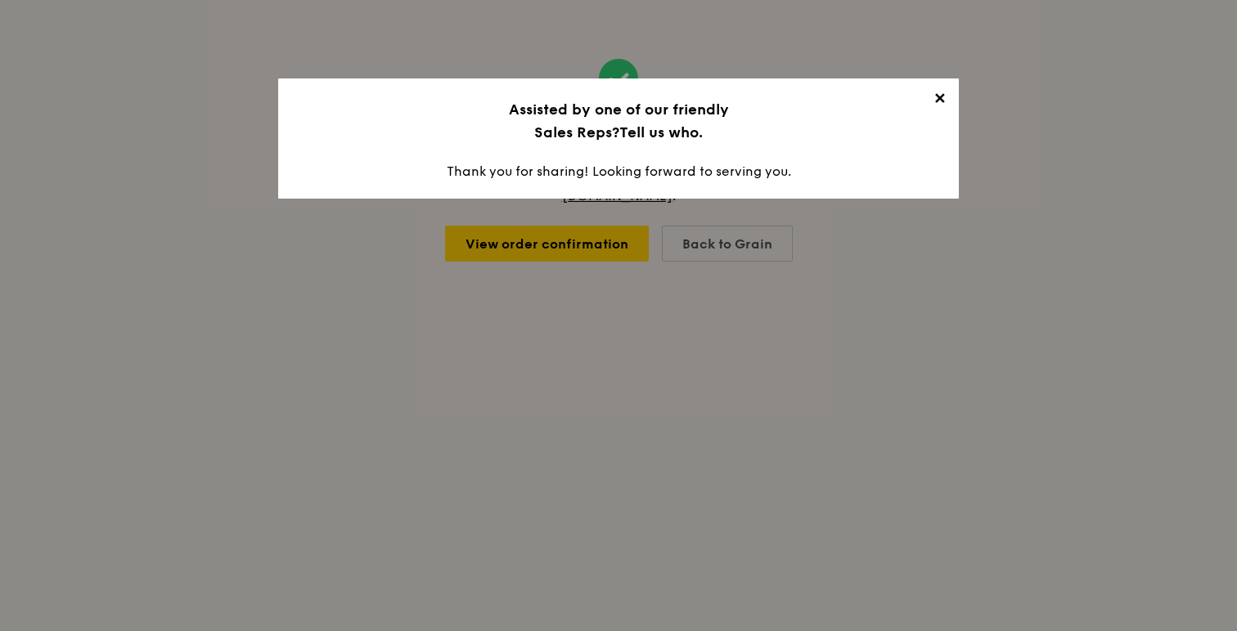
click at [939, 101] on span "✕" at bounding box center [939, 101] width 23 height 23
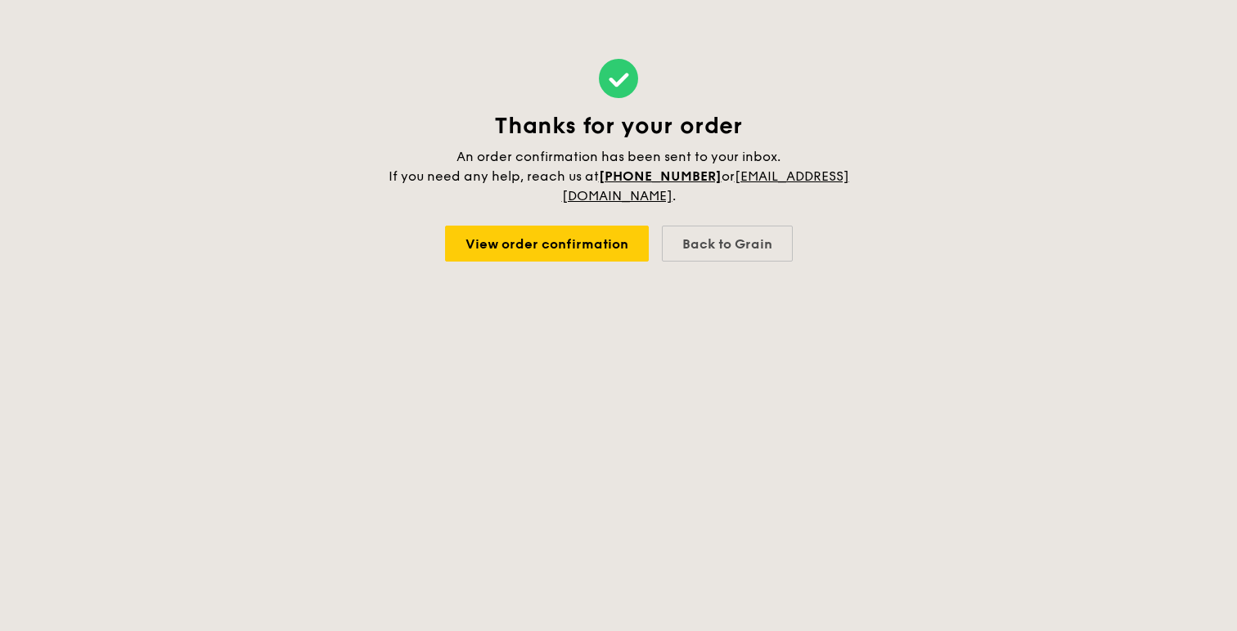
click at [915, 308] on div "Thanks for your order An order confirmation has been sent to your inbox. If you…" at bounding box center [618, 160] width 1237 height 321
click at [570, 244] on link "View order confirmation" at bounding box center [547, 244] width 204 height 36
